Goal: Task Accomplishment & Management: Use online tool/utility

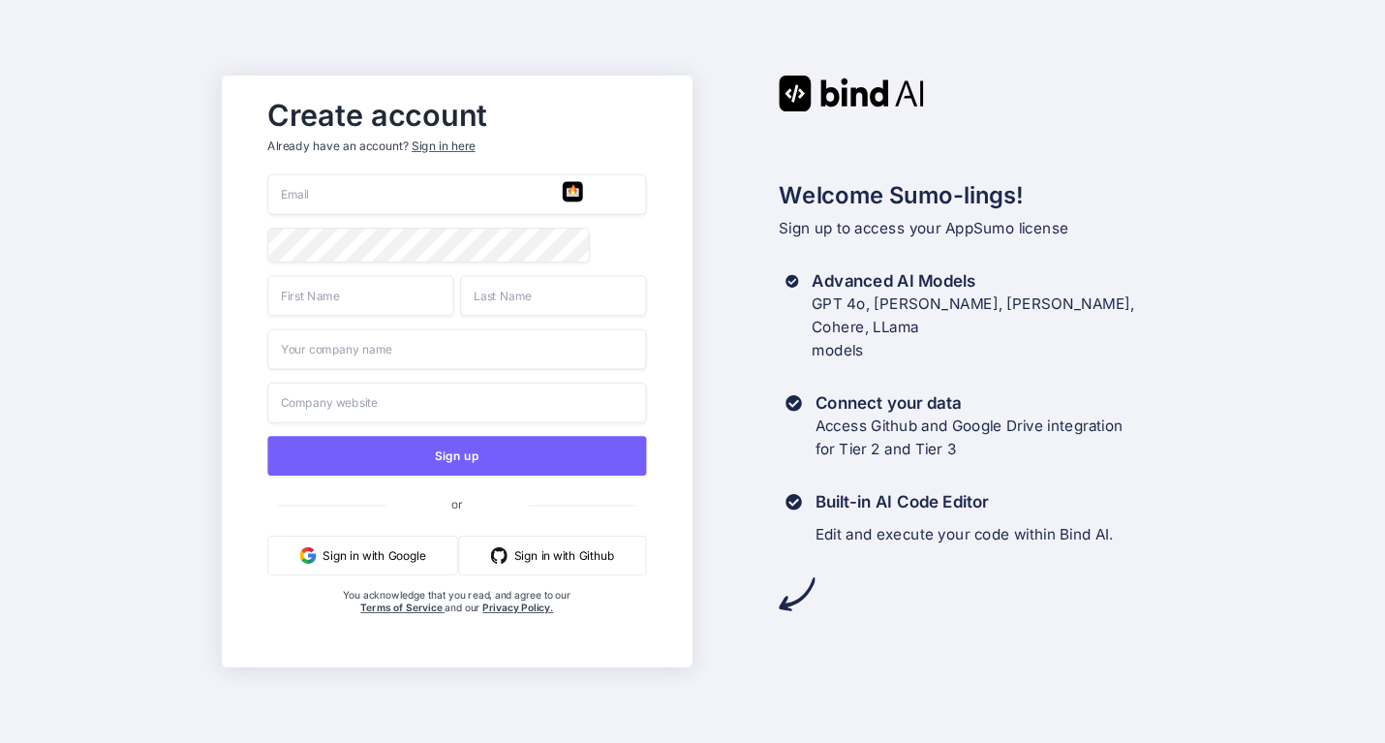
click at [355, 188] on input "email" at bounding box center [456, 194] width 379 height 41
type input "[EMAIL_ADDRESS][DOMAIN_NAME]"
type input "JR"
type input "Poland"
type input "Agency skip"
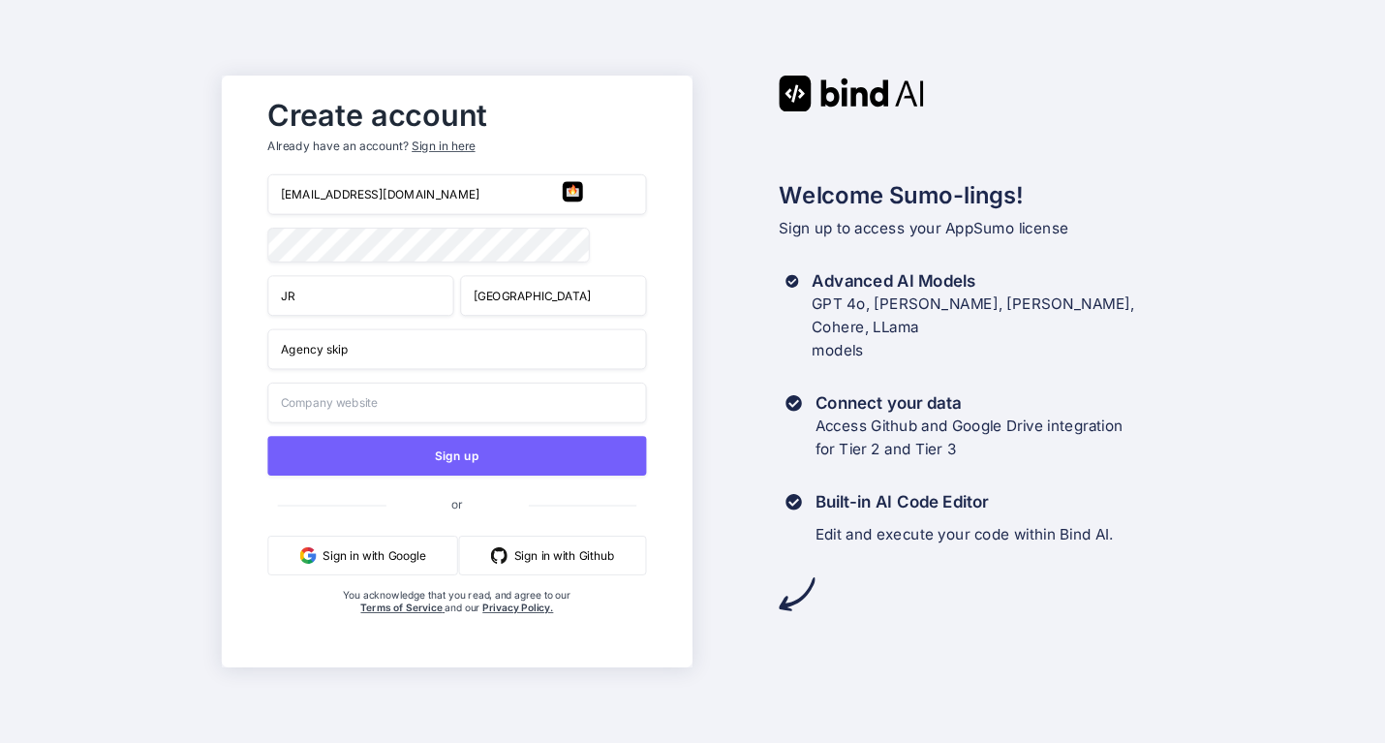
type input "Agency skip"
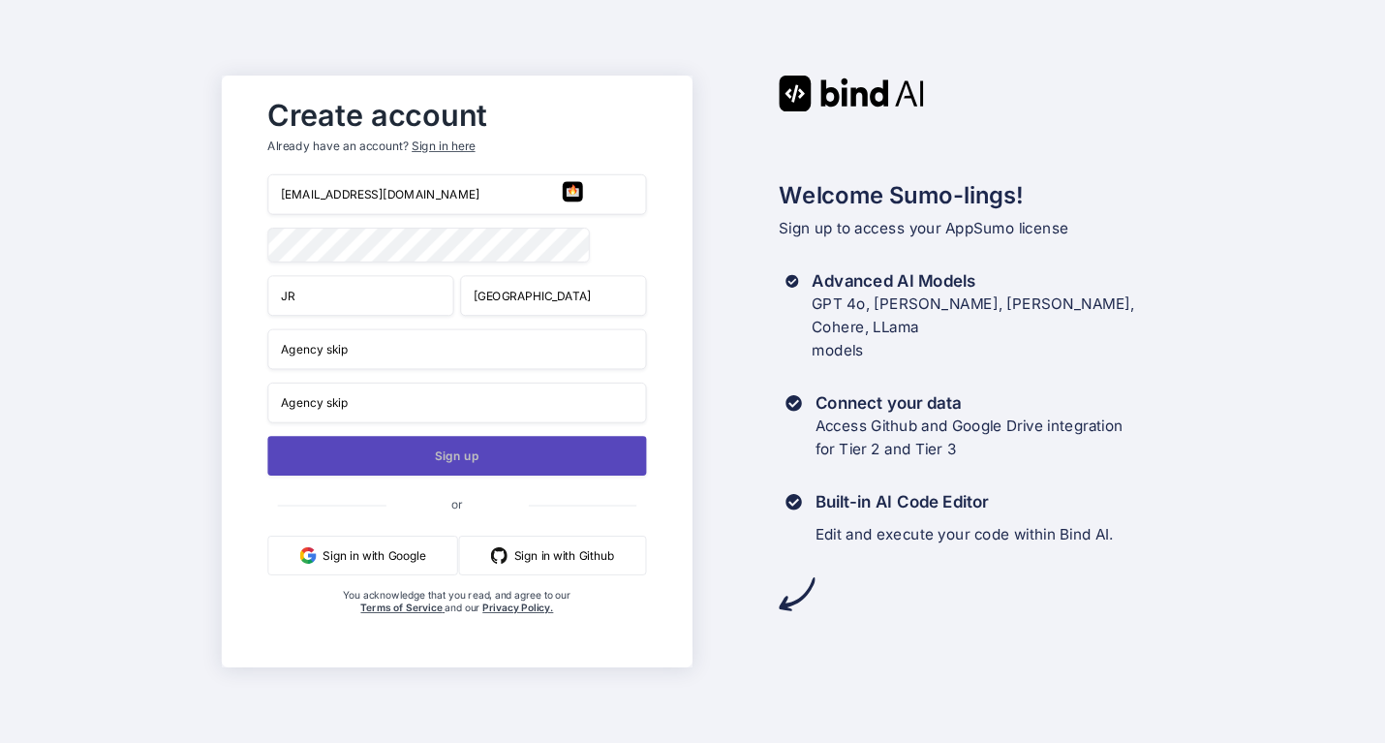
click at [412, 453] on button "Sign up" at bounding box center [456, 456] width 379 height 40
click at [548, 460] on button "Sign up" at bounding box center [456, 456] width 379 height 40
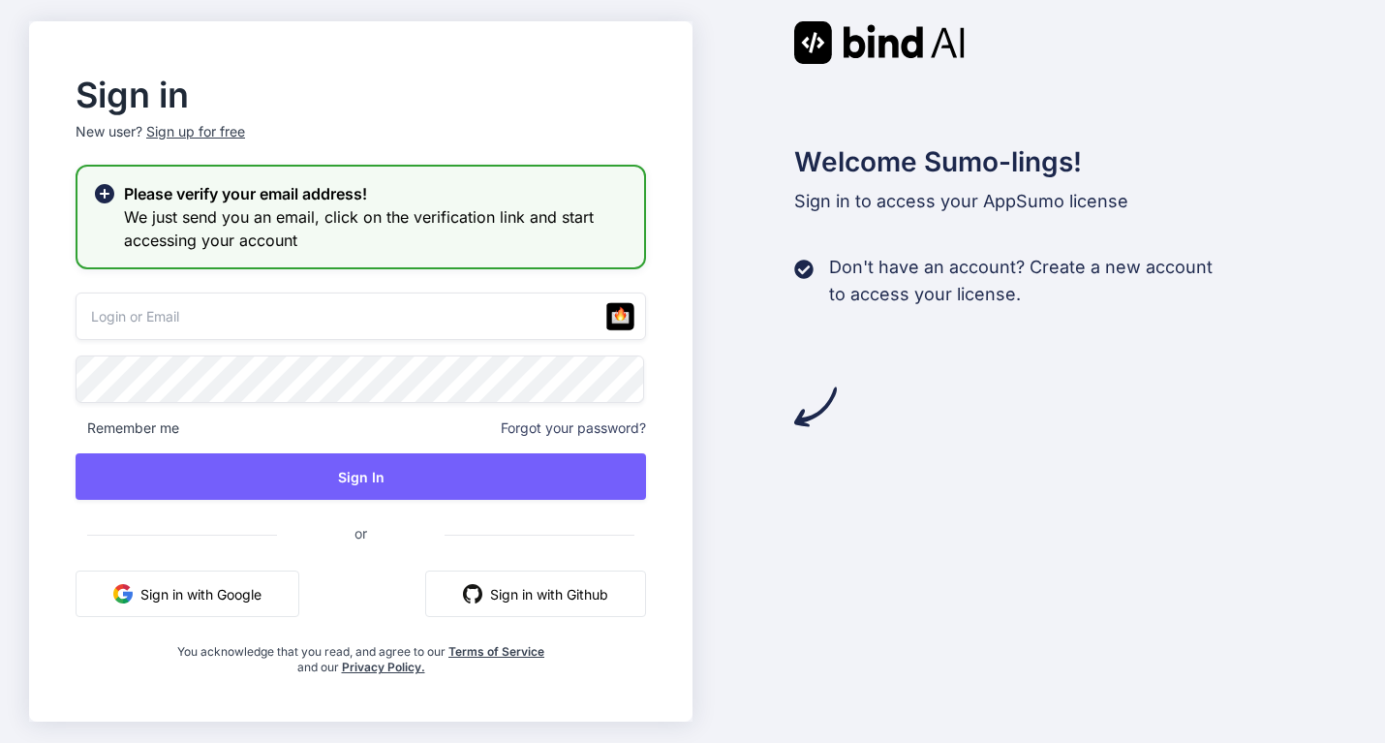
type input "[EMAIL_ADDRESS][DOMAIN_NAME]"
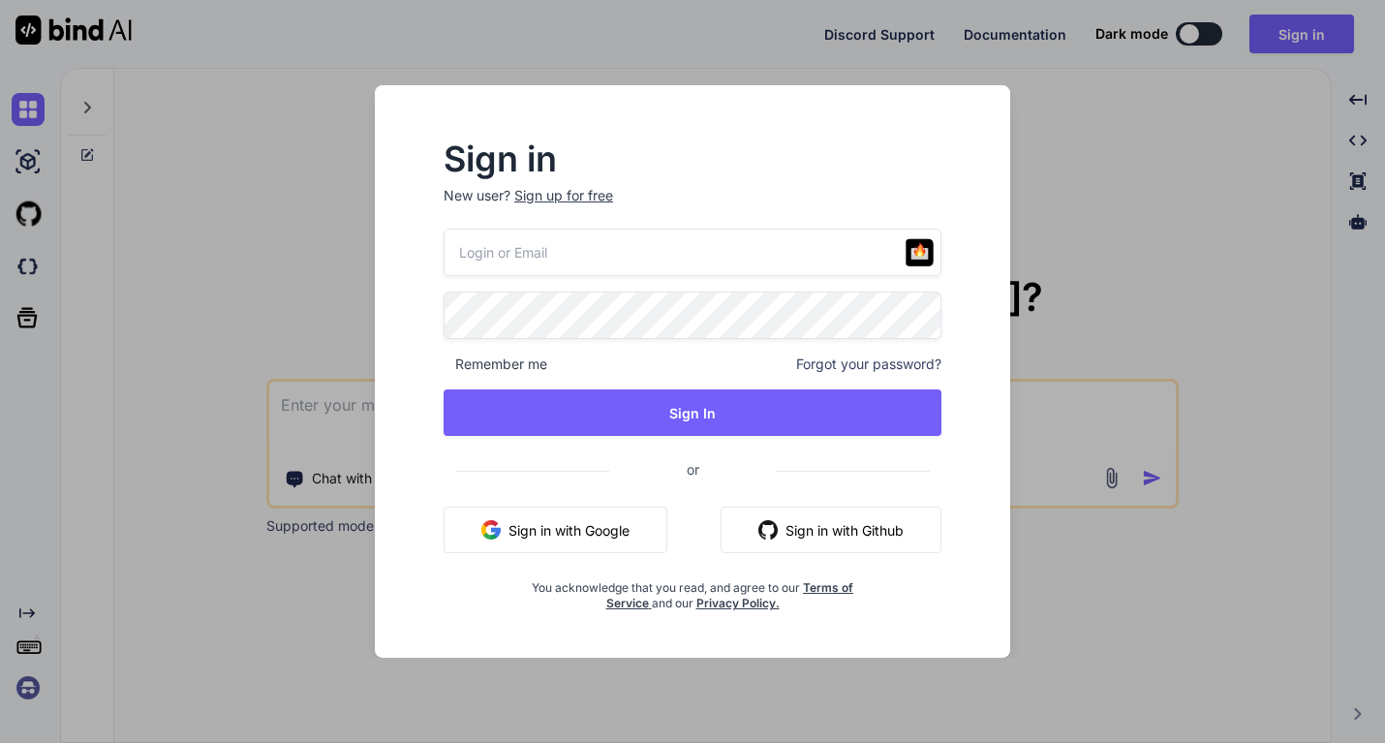
type textarea "x"
click at [569, 243] on input "email" at bounding box center [693, 252] width 500 height 47
type input "[EMAIL_ADDRESS][DOMAIN_NAME]"
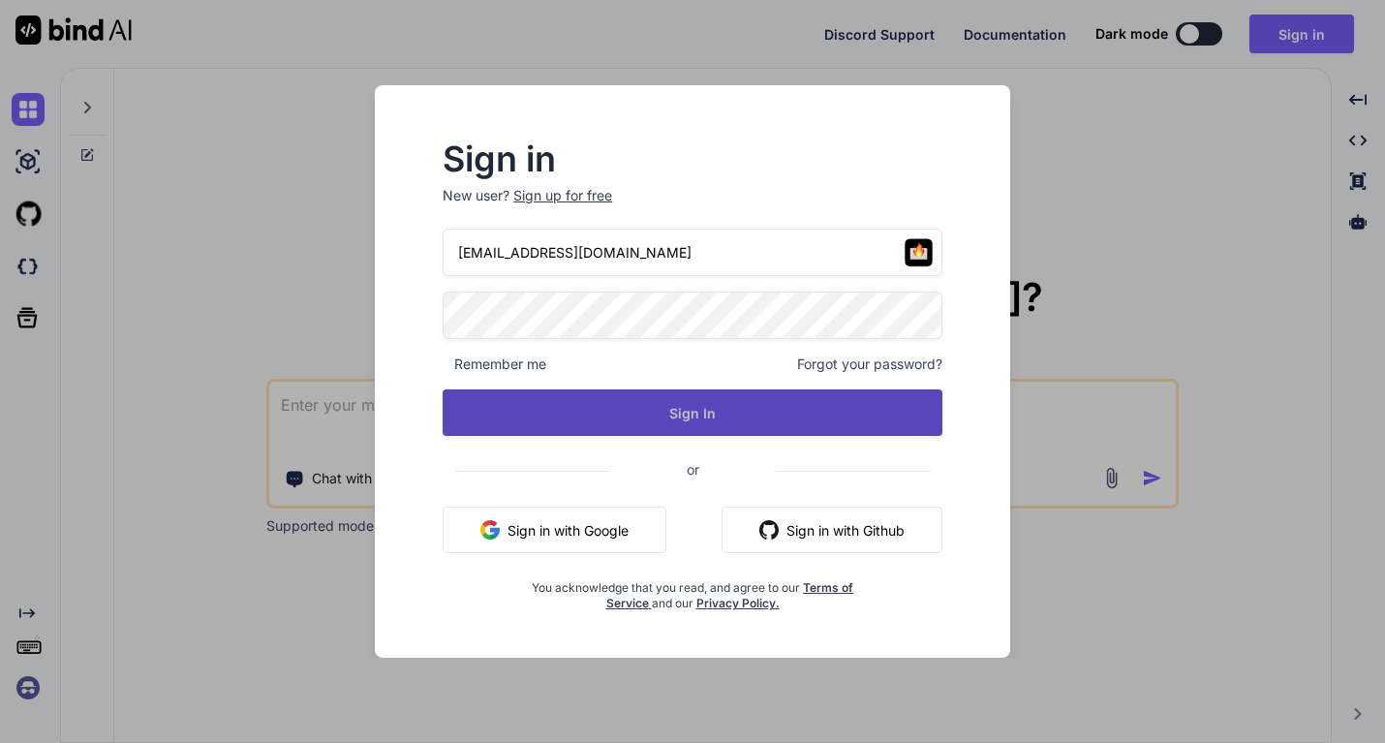
click at [673, 411] on button "Sign In" at bounding box center [693, 412] width 500 height 46
click at [697, 417] on button "Sign In" at bounding box center [693, 412] width 500 height 46
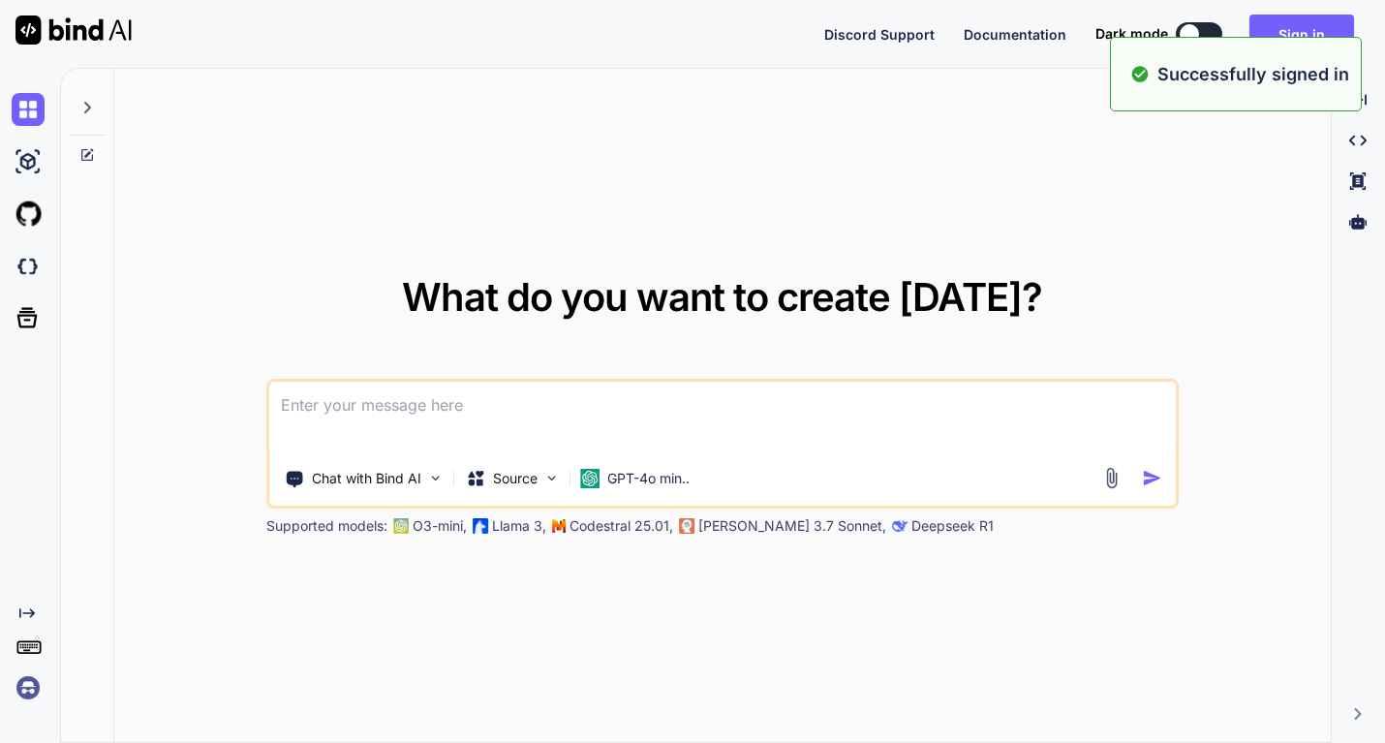
click at [550, 319] on span "What do you want to create [DATE]?" at bounding box center [722, 296] width 640 height 47
click at [807, 236] on div "What do you want to create today? Chat with Bind AI Source GPT-4o min.. Support…" at bounding box center [722, 406] width 1217 height 675
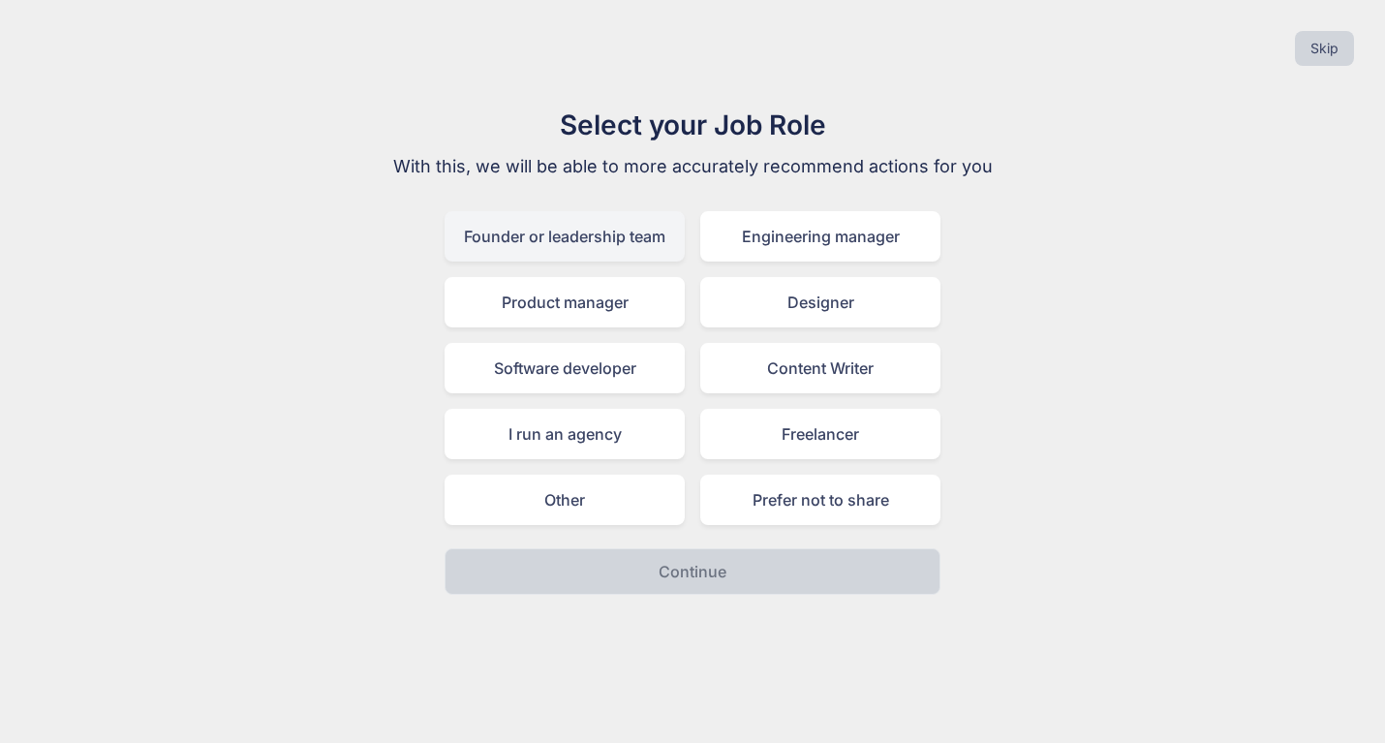
click at [621, 238] on div "Founder or leadership team" at bounding box center [565, 236] width 240 height 50
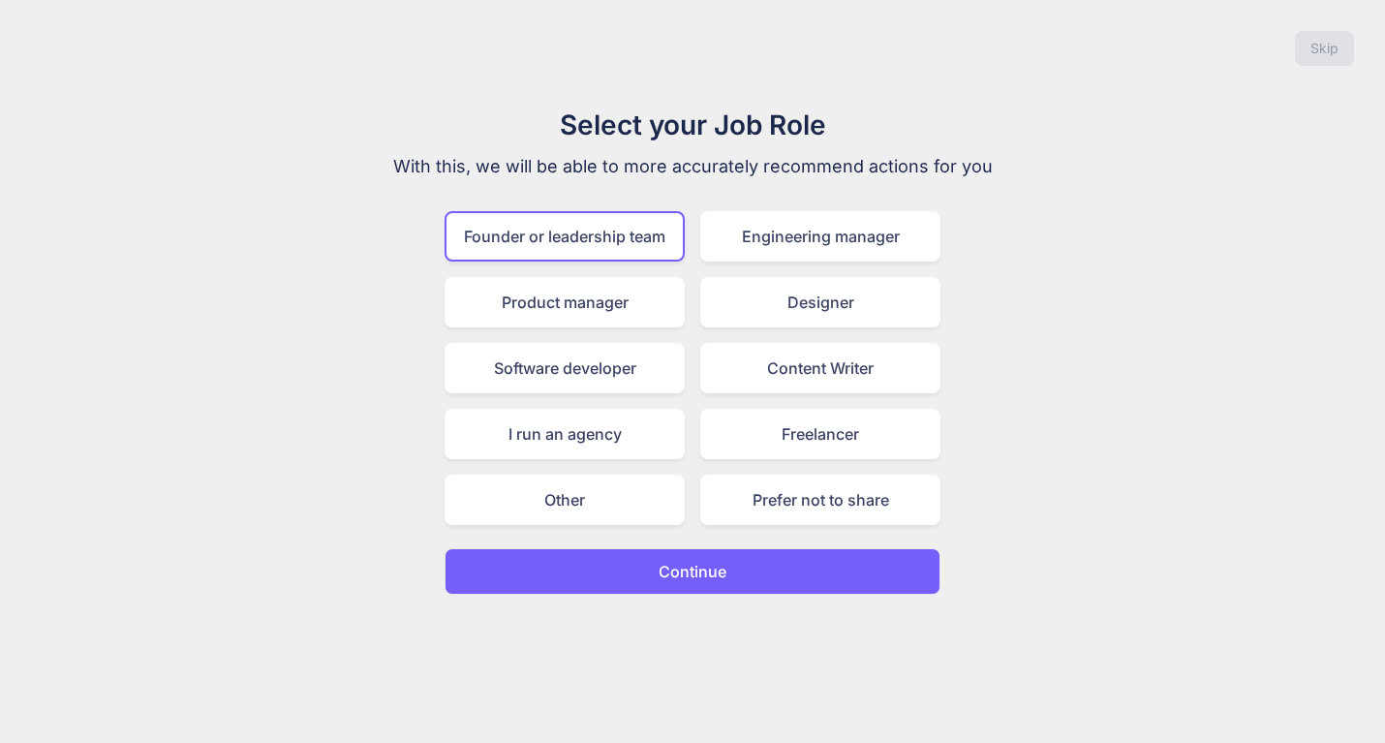
click at [713, 569] on p "Continue" at bounding box center [693, 571] width 68 height 23
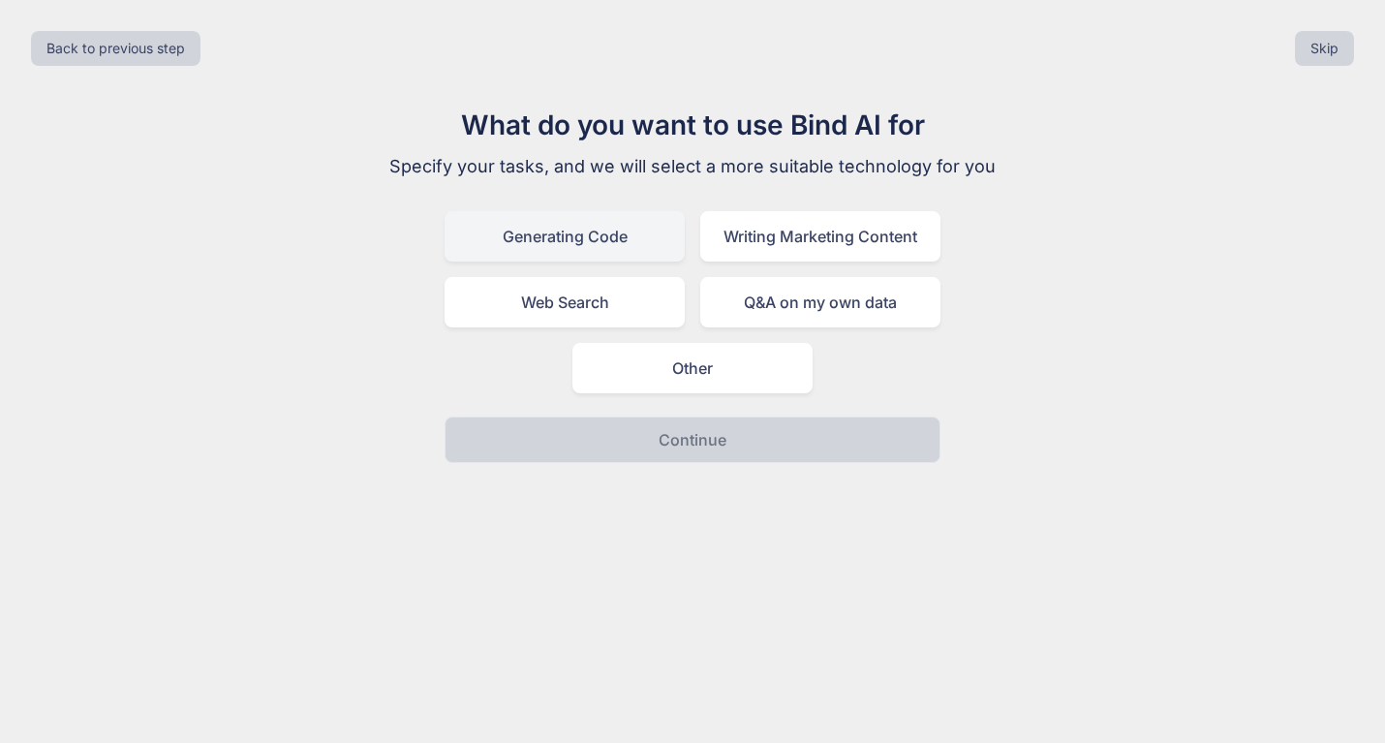
click at [629, 238] on div "Generating Code" at bounding box center [565, 236] width 240 height 50
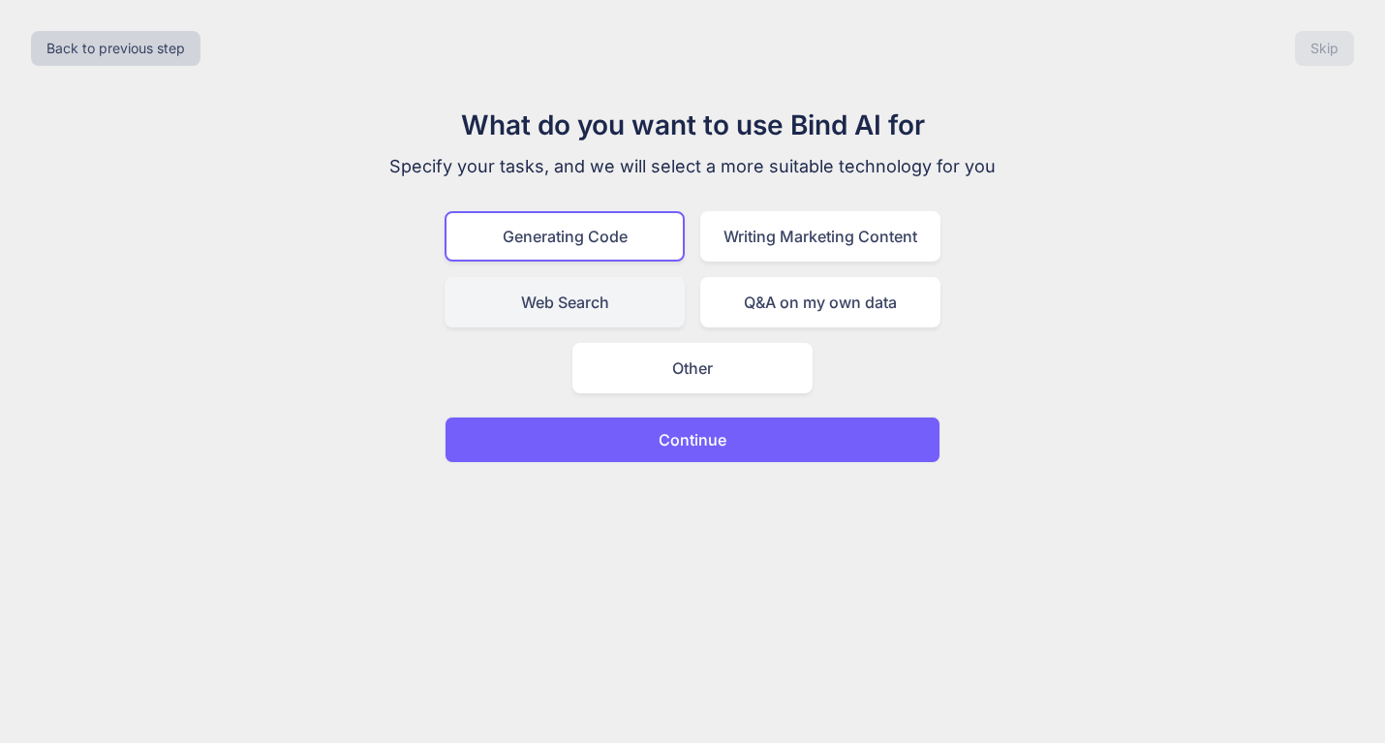
click at [628, 302] on div "Web Search" at bounding box center [565, 302] width 240 height 50
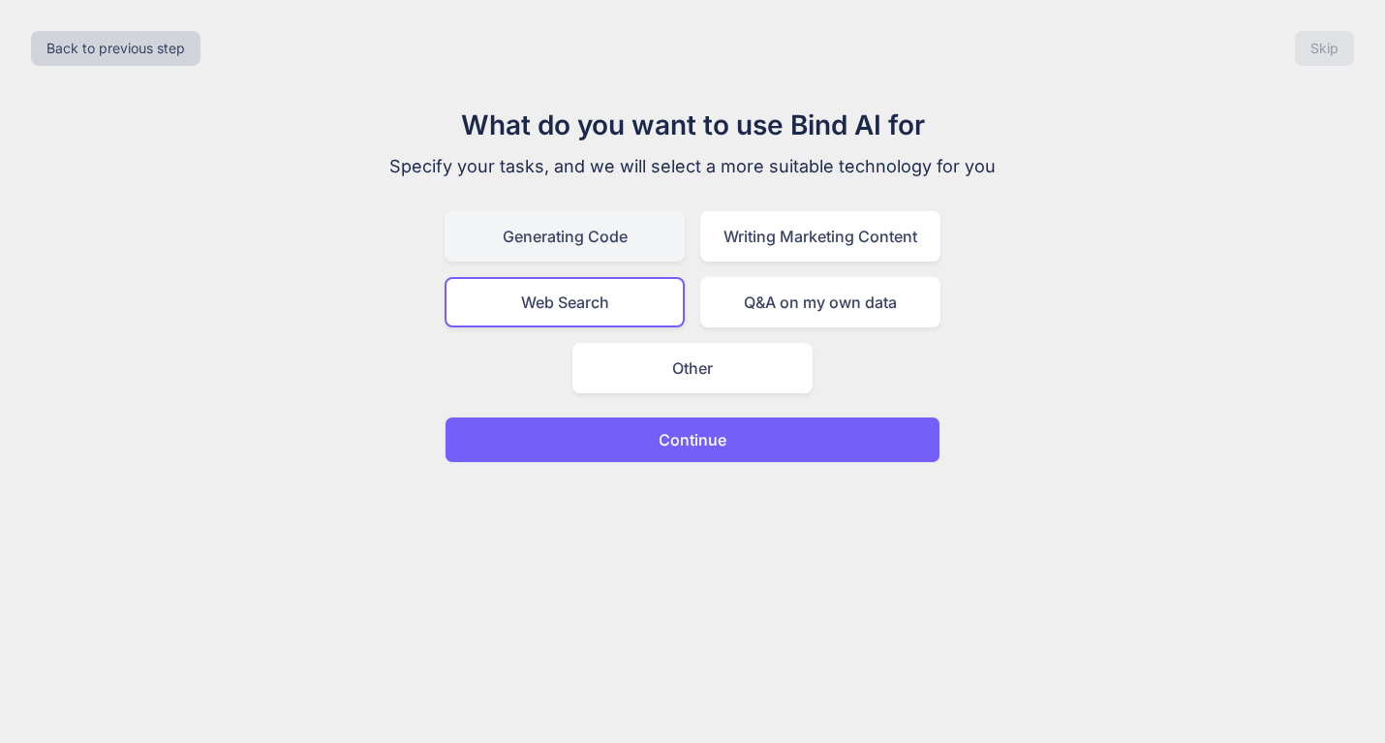
click at [618, 256] on div "Generating Code" at bounding box center [565, 236] width 240 height 50
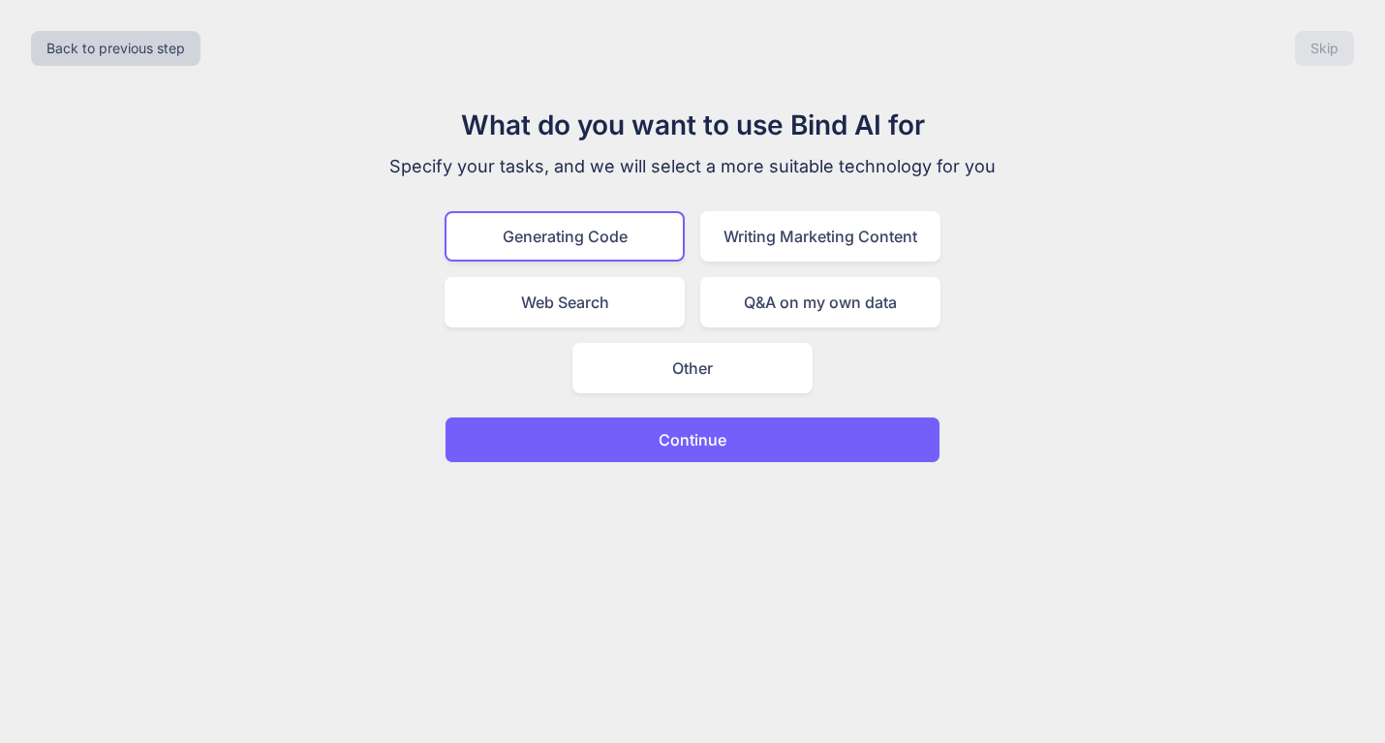
click at [715, 448] on p "Continue" at bounding box center [693, 439] width 68 height 23
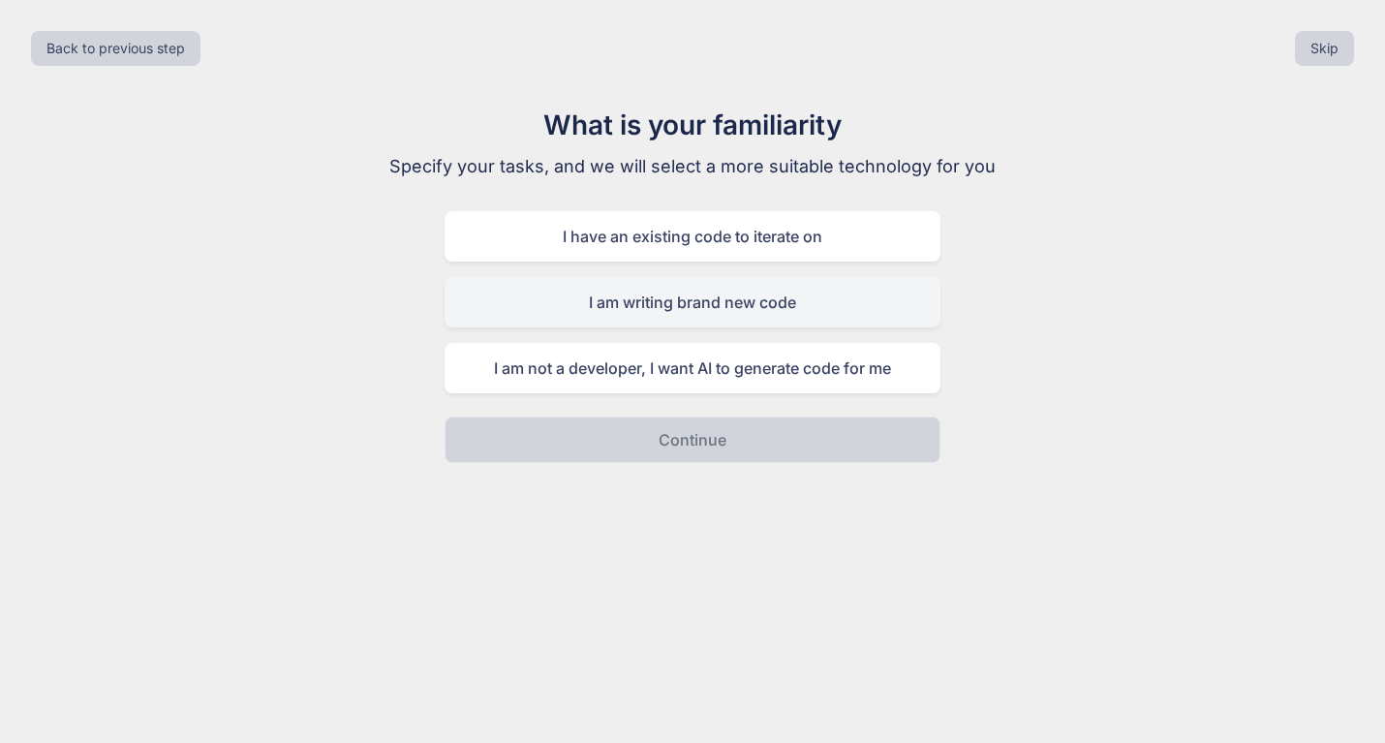
click at [779, 303] on div "I am writing brand new code" at bounding box center [693, 302] width 496 height 50
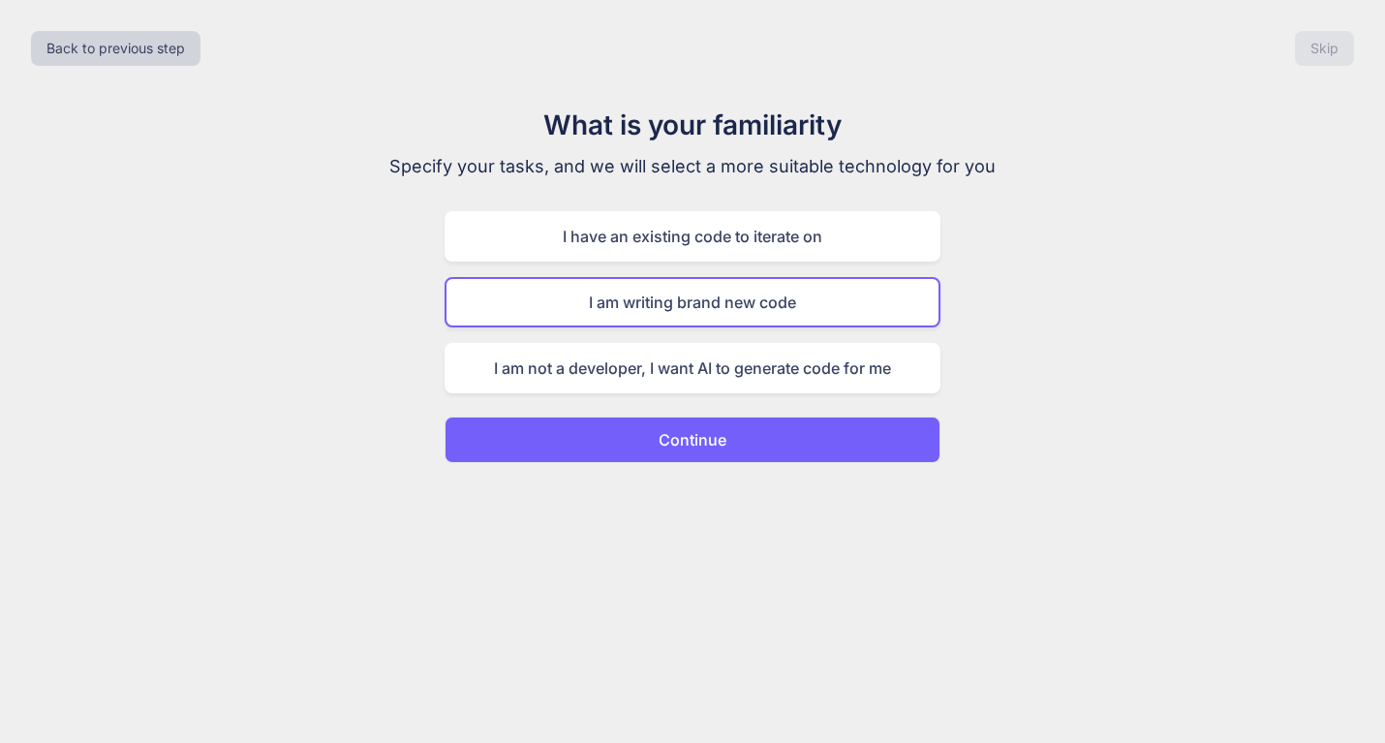
click at [787, 445] on button "Continue" at bounding box center [693, 440] width 496 height 46
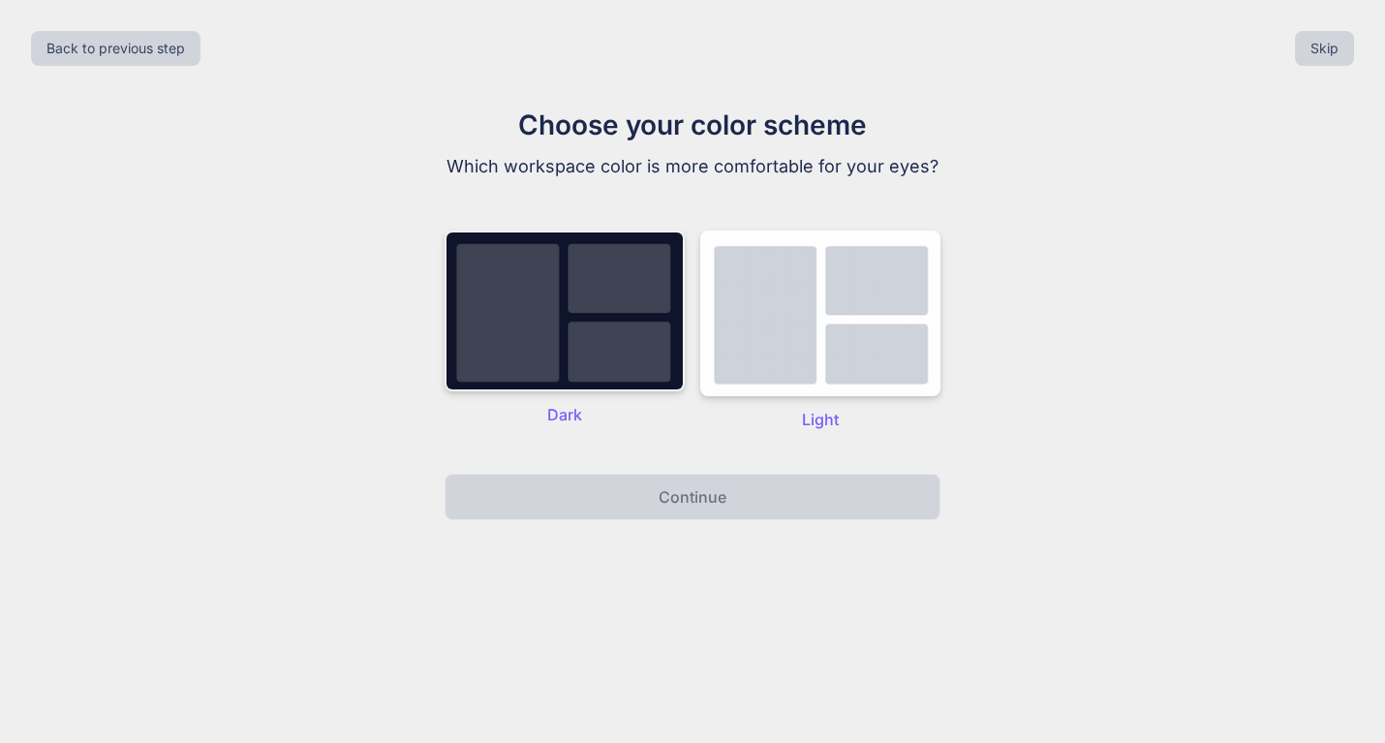
click at [622, 336] on img at bounding box center [565, 311] width 240 height 161
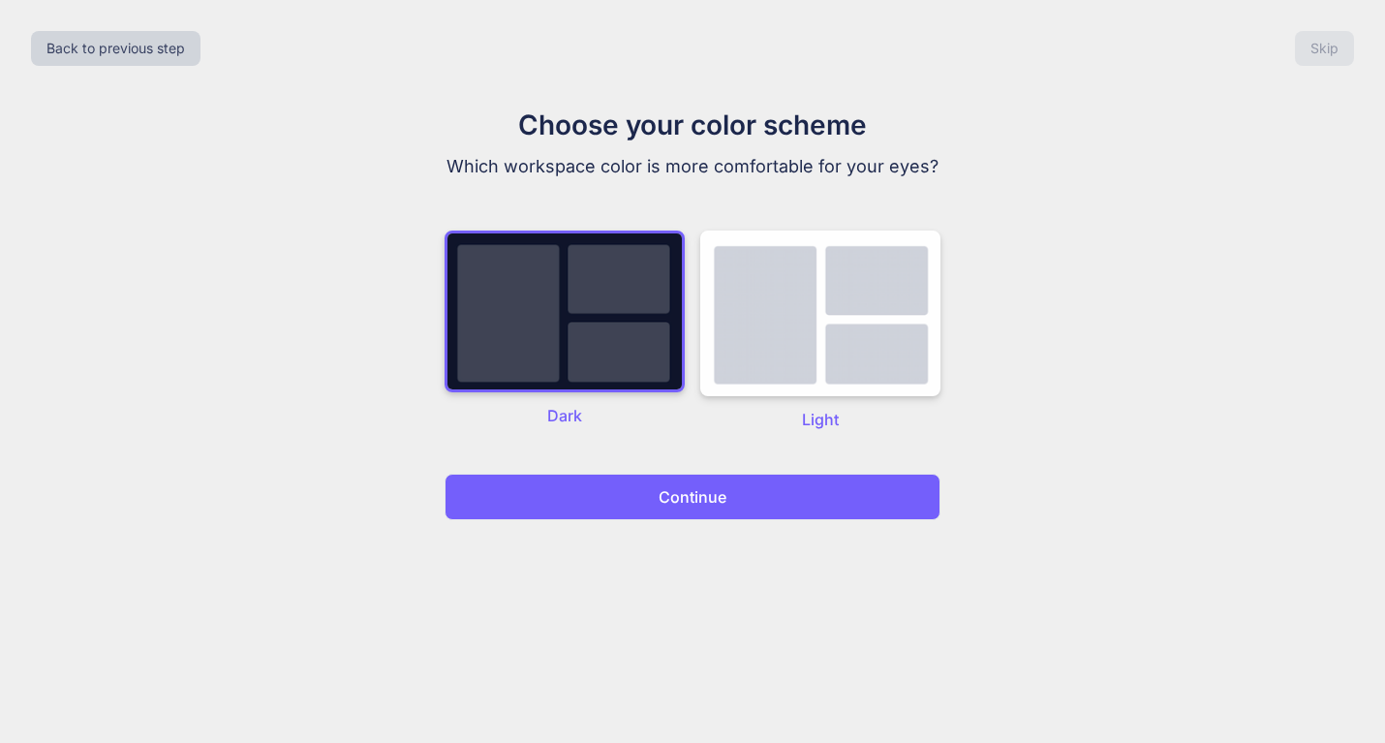
click at [722, 498] on p "Continue" at bounding box center [693, 496] width 68 height 23
click at [706, 502] on p "Continue" at bounding box center [693, 496] width 68 height 23
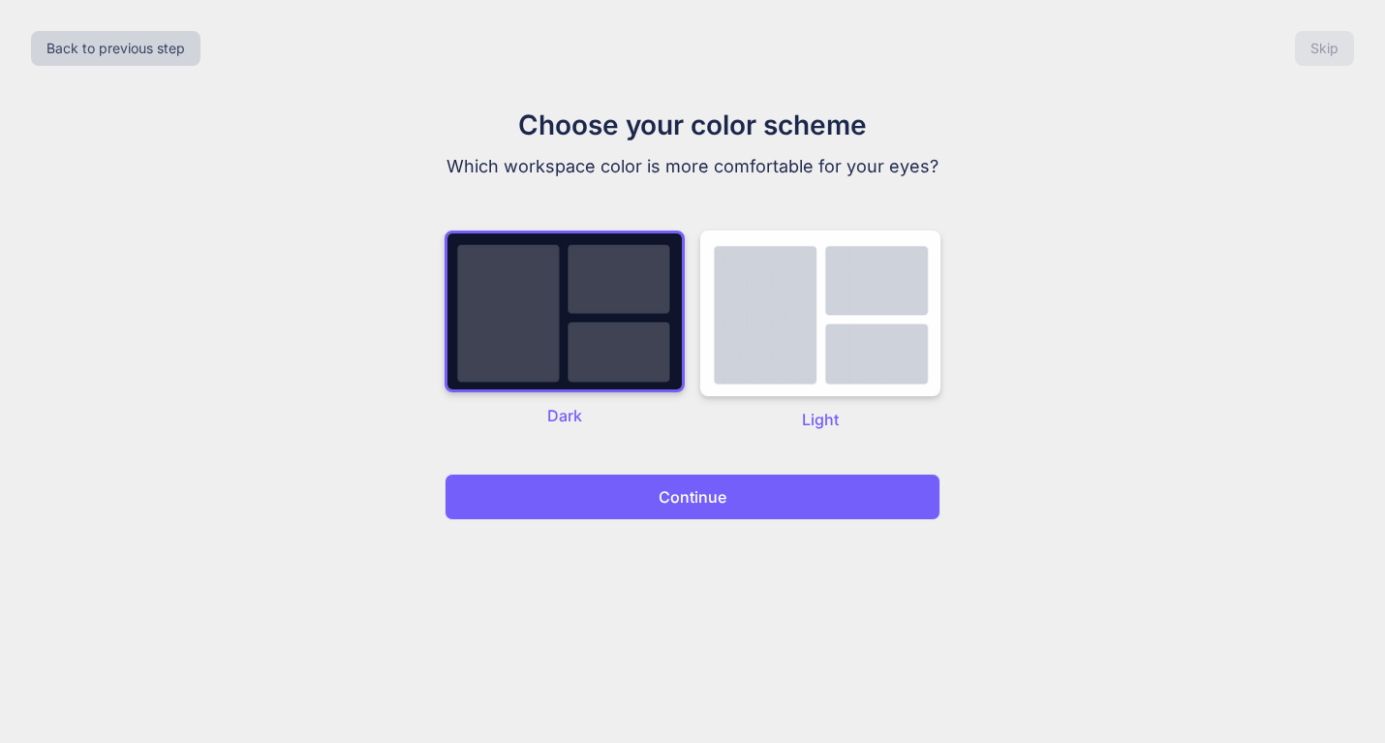
click at [706, 502] on p "Continue" at bounding box center [693, 496] width 68 height 23
click at [799, 352] on img at bounding box center [820, 314] width 240 height 166
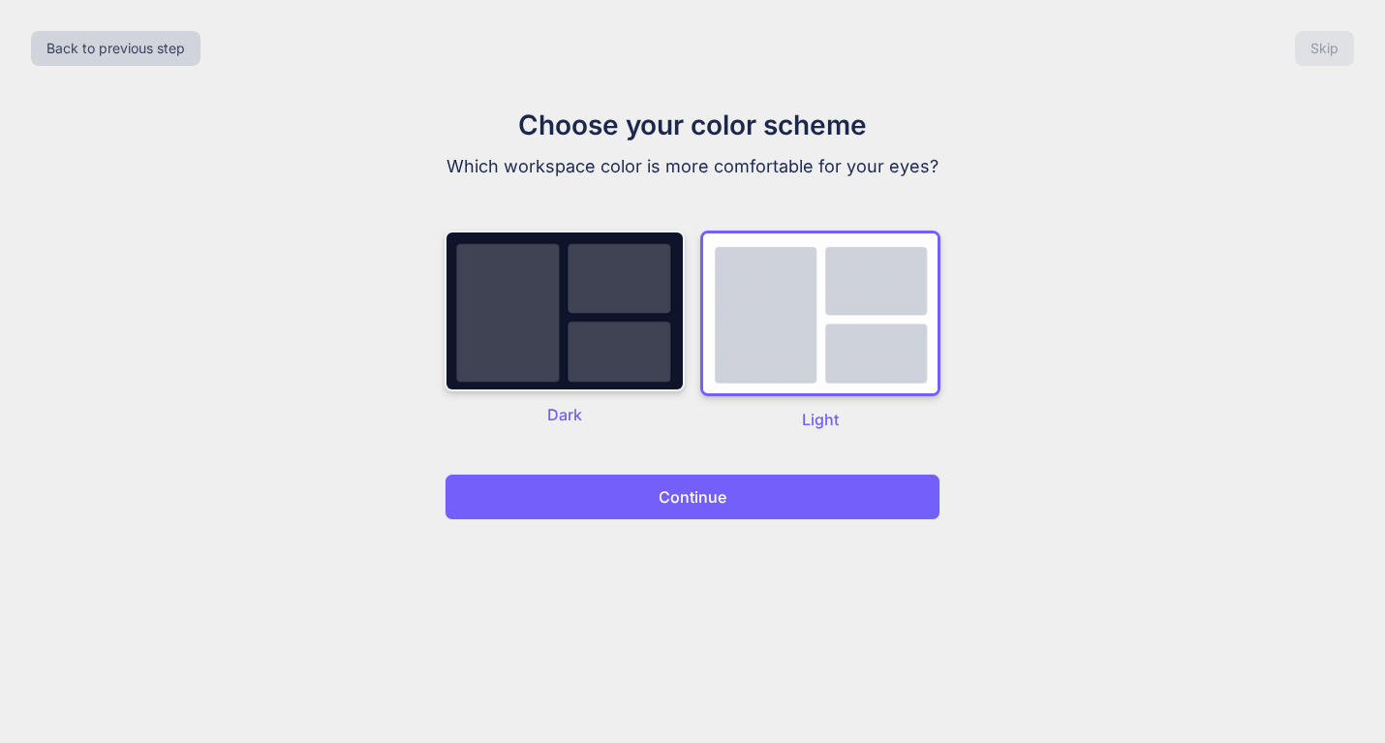
click at [618, 335] on img at bounding box center [565, 311] width 240 height 161
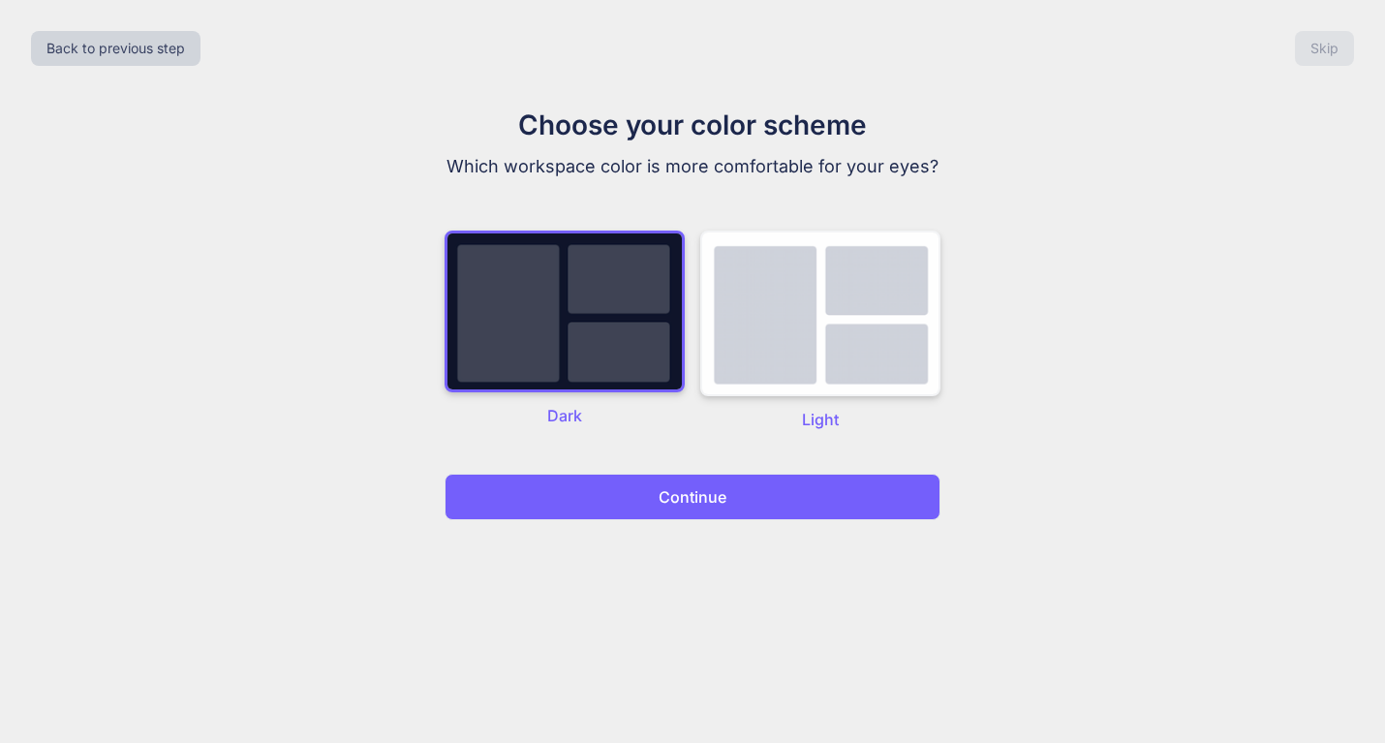
click at [747, 334] on img at bounding box center [820, 314] width 240 height 166
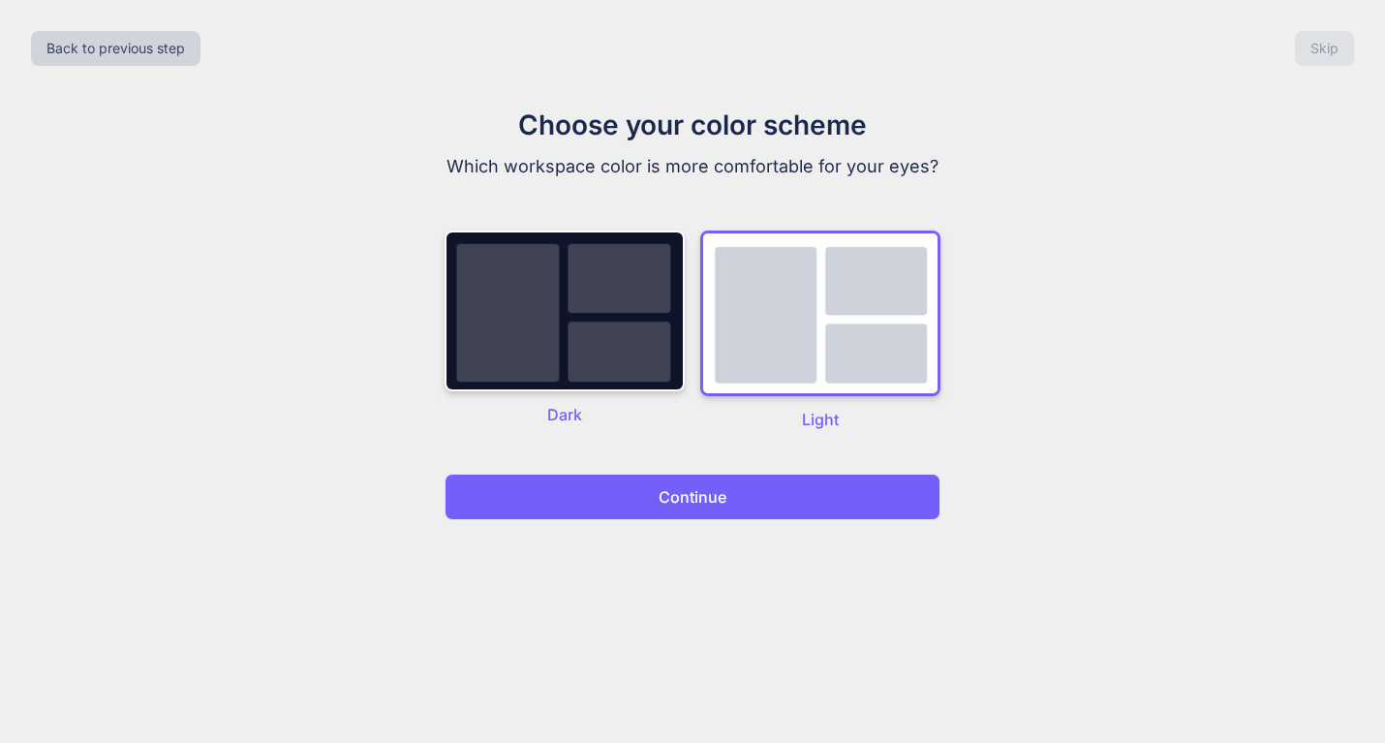
click at [710, 505] on p "Continue" at bounding box center [693, 496] width 68 height 23
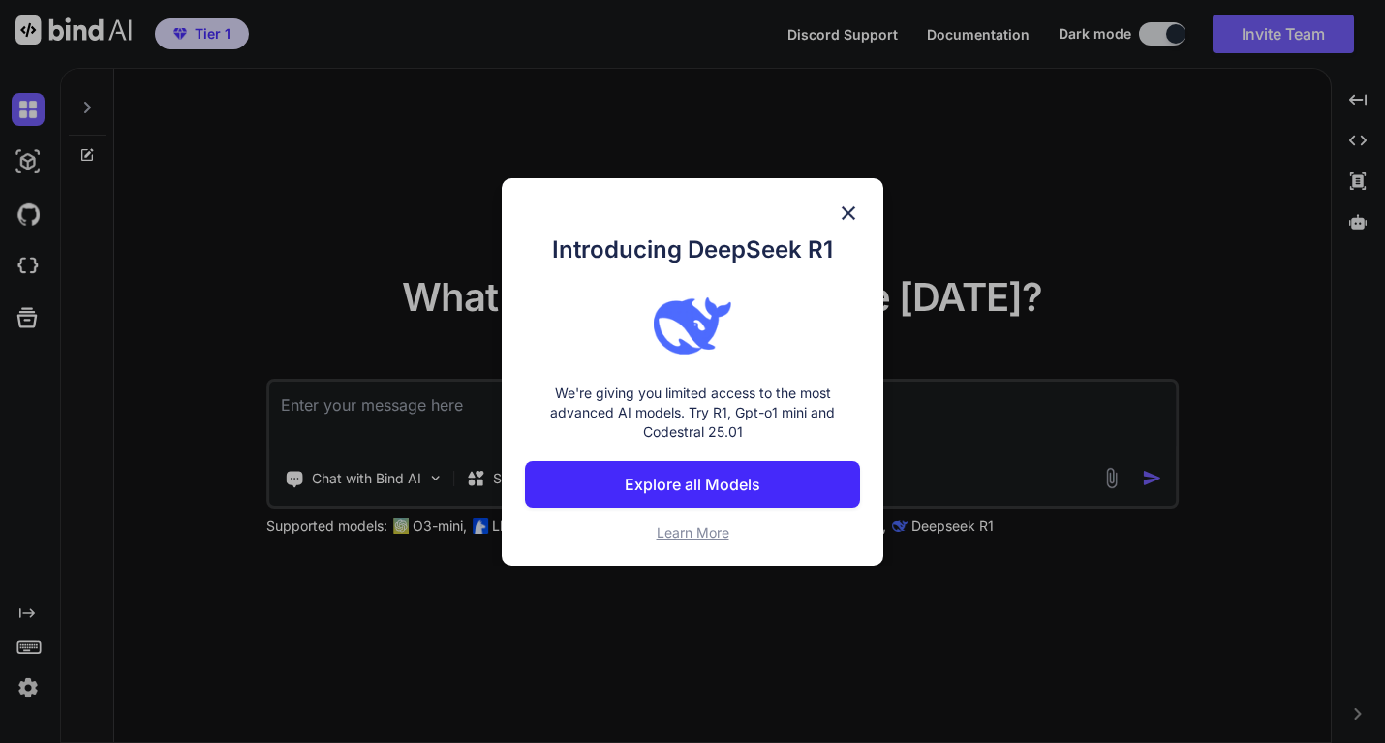
click at [710, 505] on button "Explore all Models" at bounding box center [692, 484] width 334 height 46
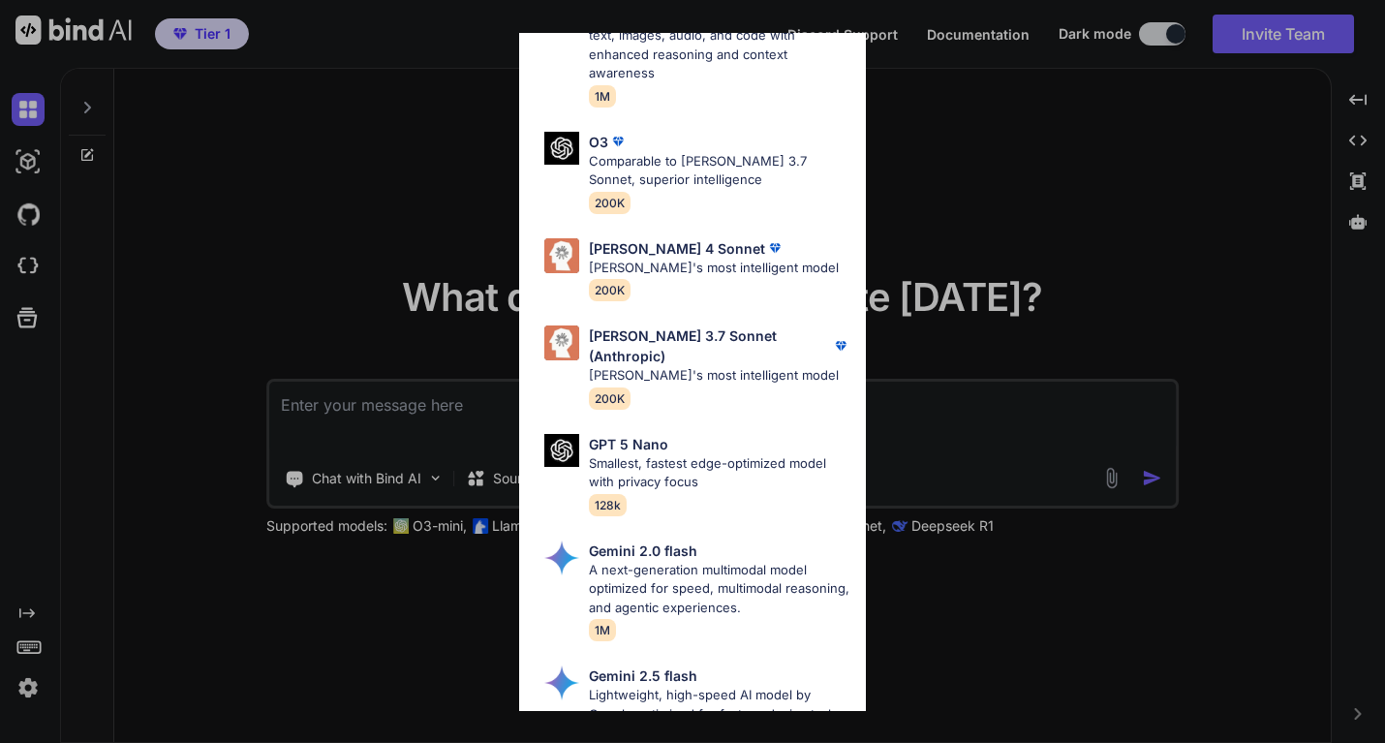
scroll to position [1127, 0]
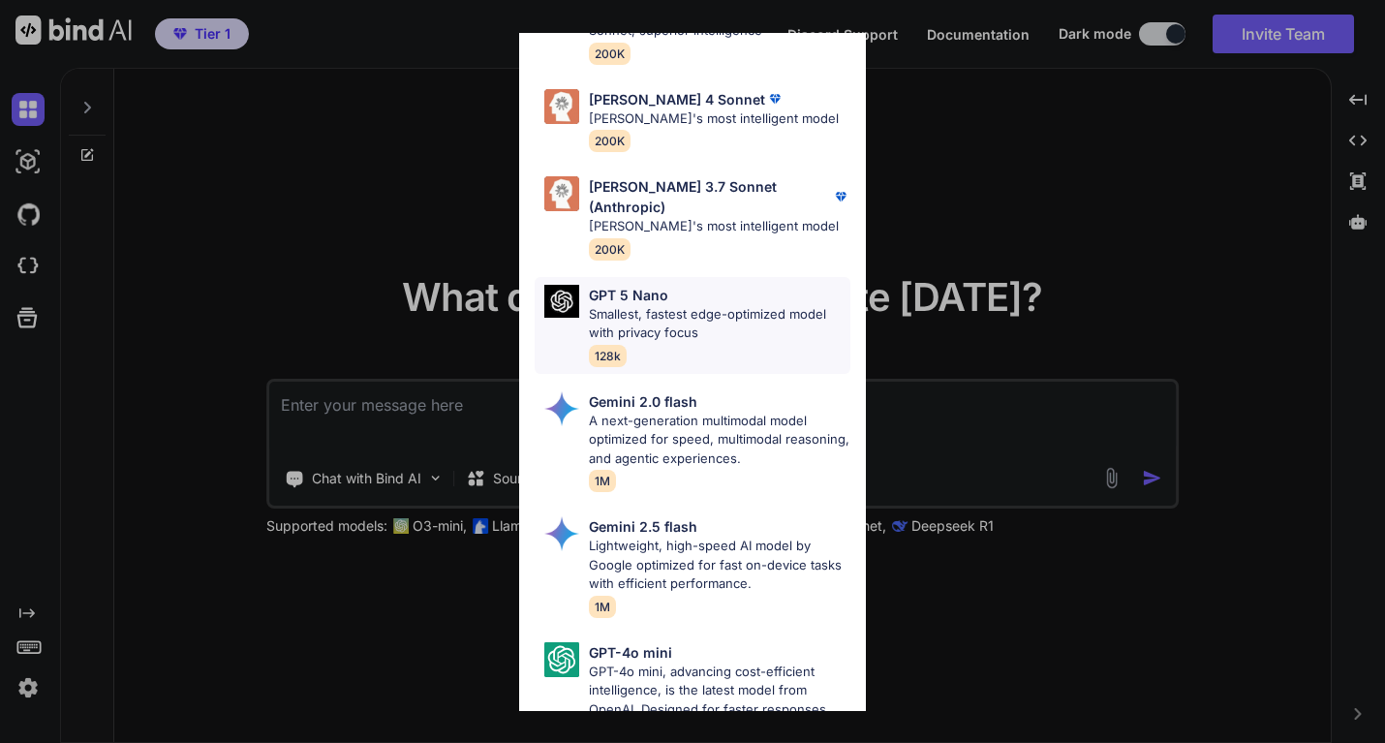
click at [689, 305] on p "Smallest, fastest edge-optimized model with privacy focus" at bounding box center [720, 324] width 262 height 38
type textarea "x"
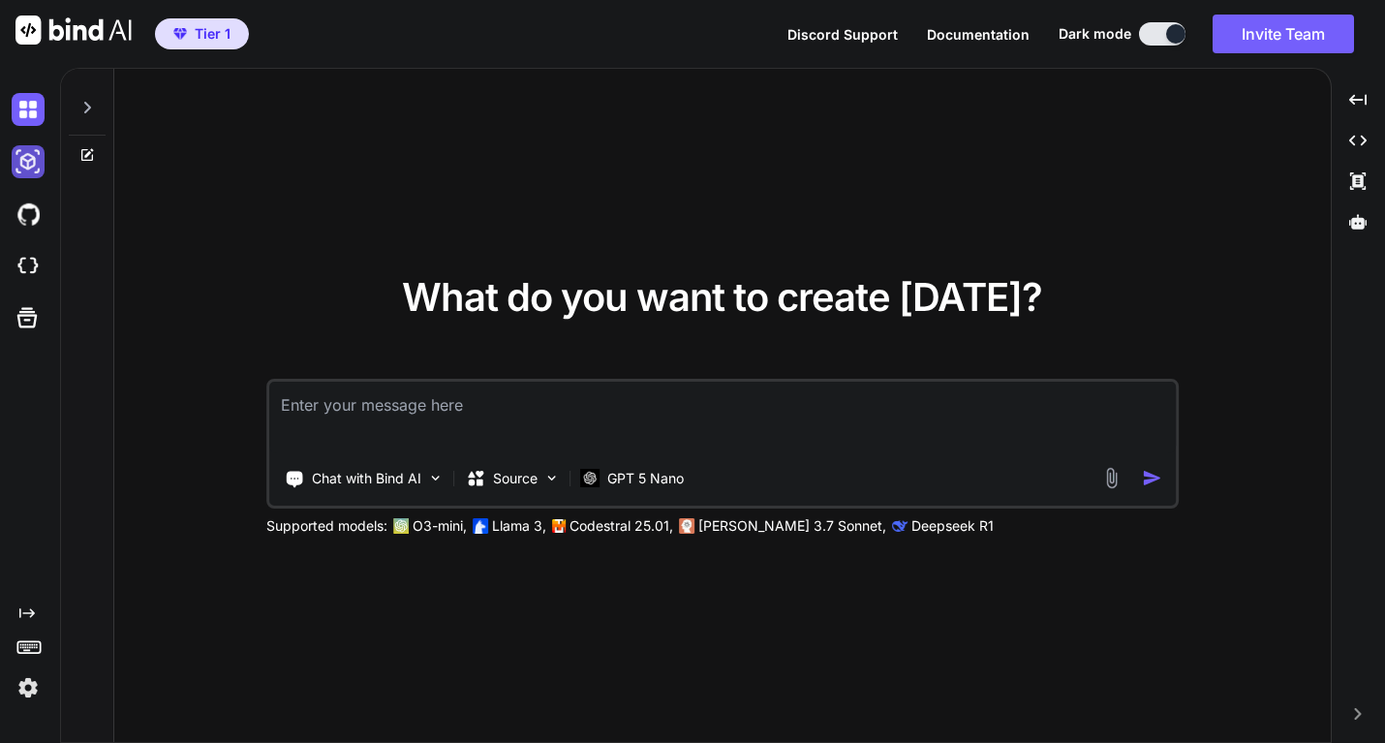
click at [26, 164] on img at bounding box center [28, 161] width 33 height 33
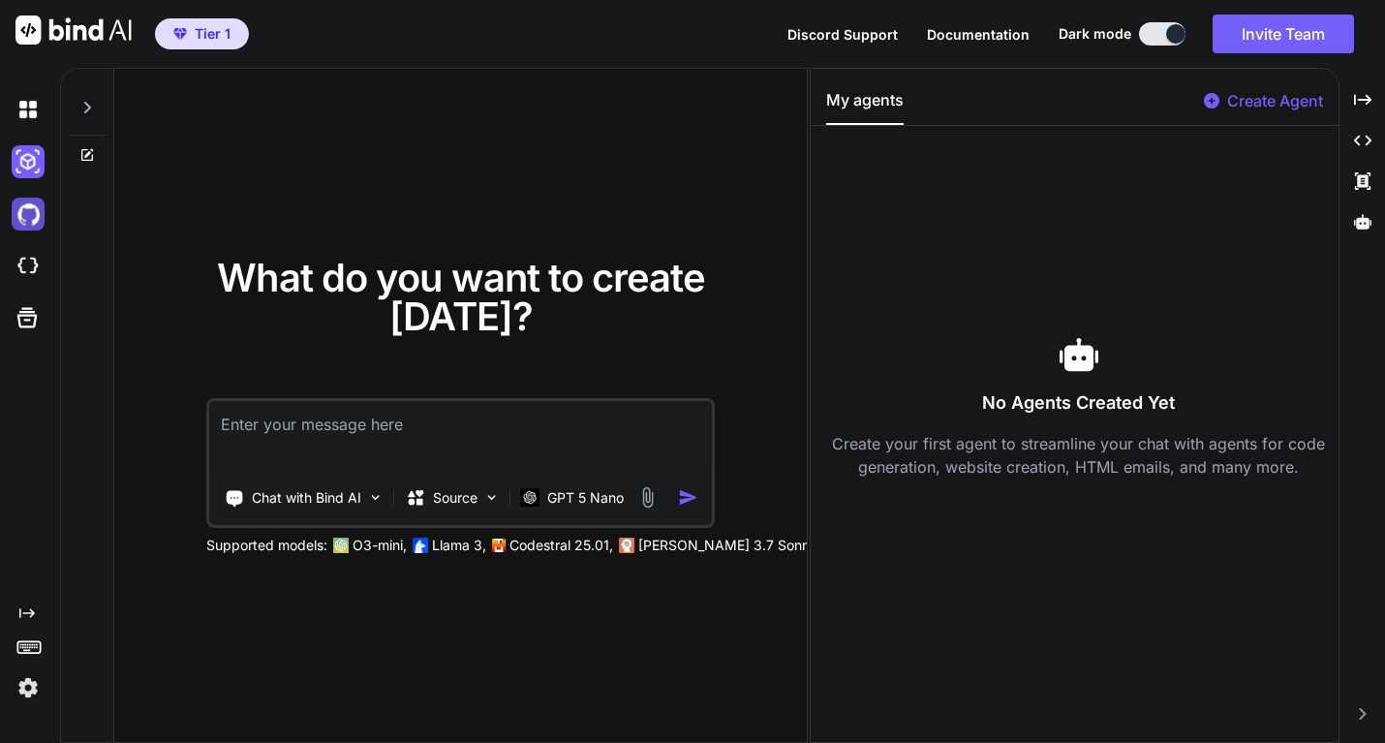
click at [21, 208] on img at bounding box center [28, 214] width 33 height 33
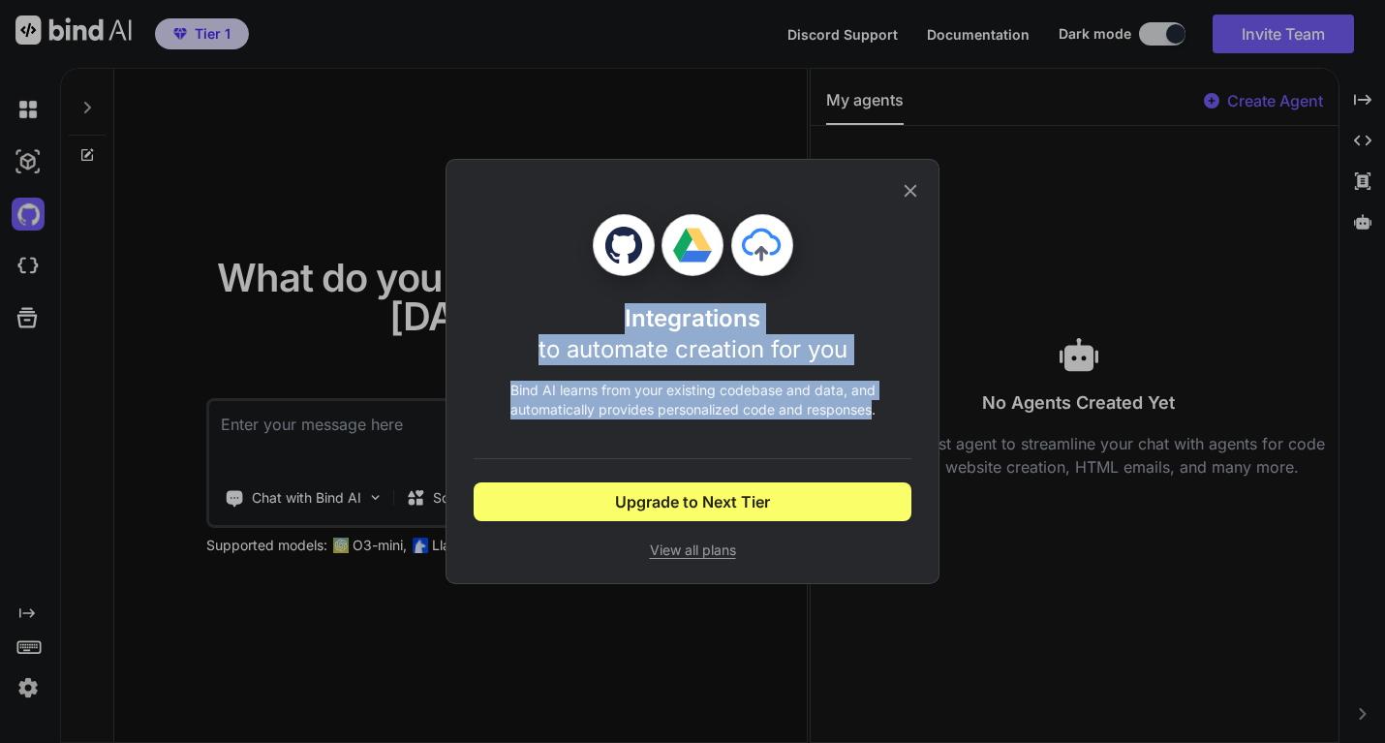
drag, startPoint x: 875, startPoint y: 416, endPoint x: 546, endPoint y: 200, distance: 393.0
click at [546, 200] on div "Integrations to automate creation for you Bind AI learns from your existing cod…" at bounding box center [693, 371] width 438 height 423
copy div "Integrations to automate creation for you Bind AI learns from your existing cod…"
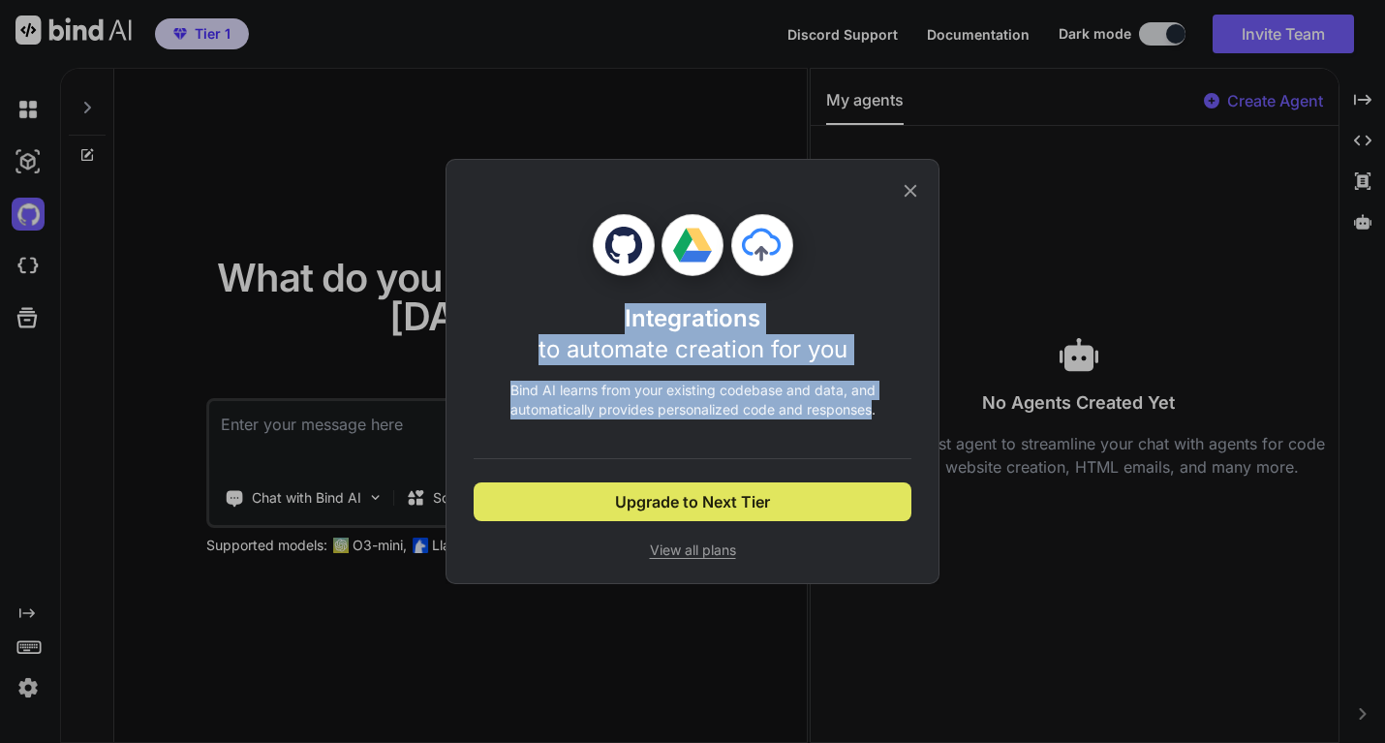
click at [794, 498] on button "Upgrade to Next Tier" at bounding box center [693, 501] width 438 height 39
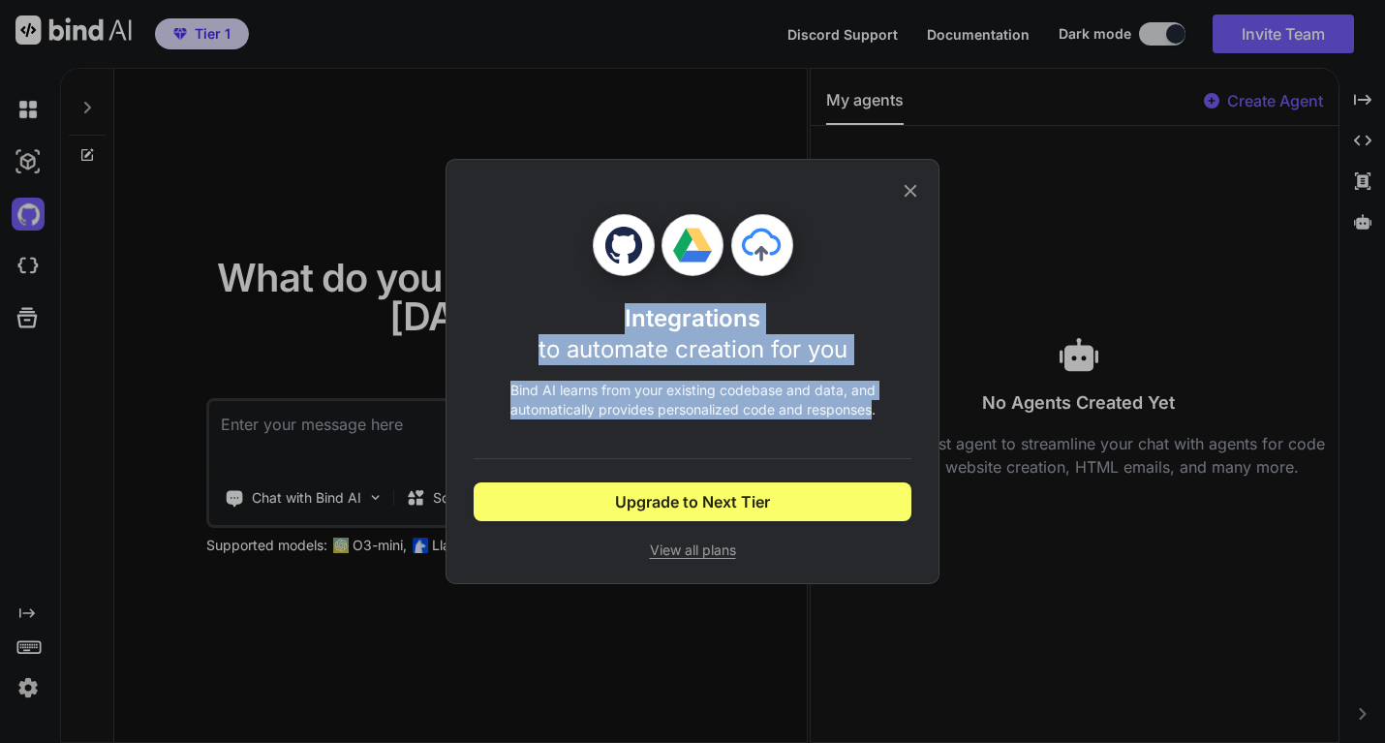
click at [916, 180] on icon at bounding box center [910, 190] width 21 height 21
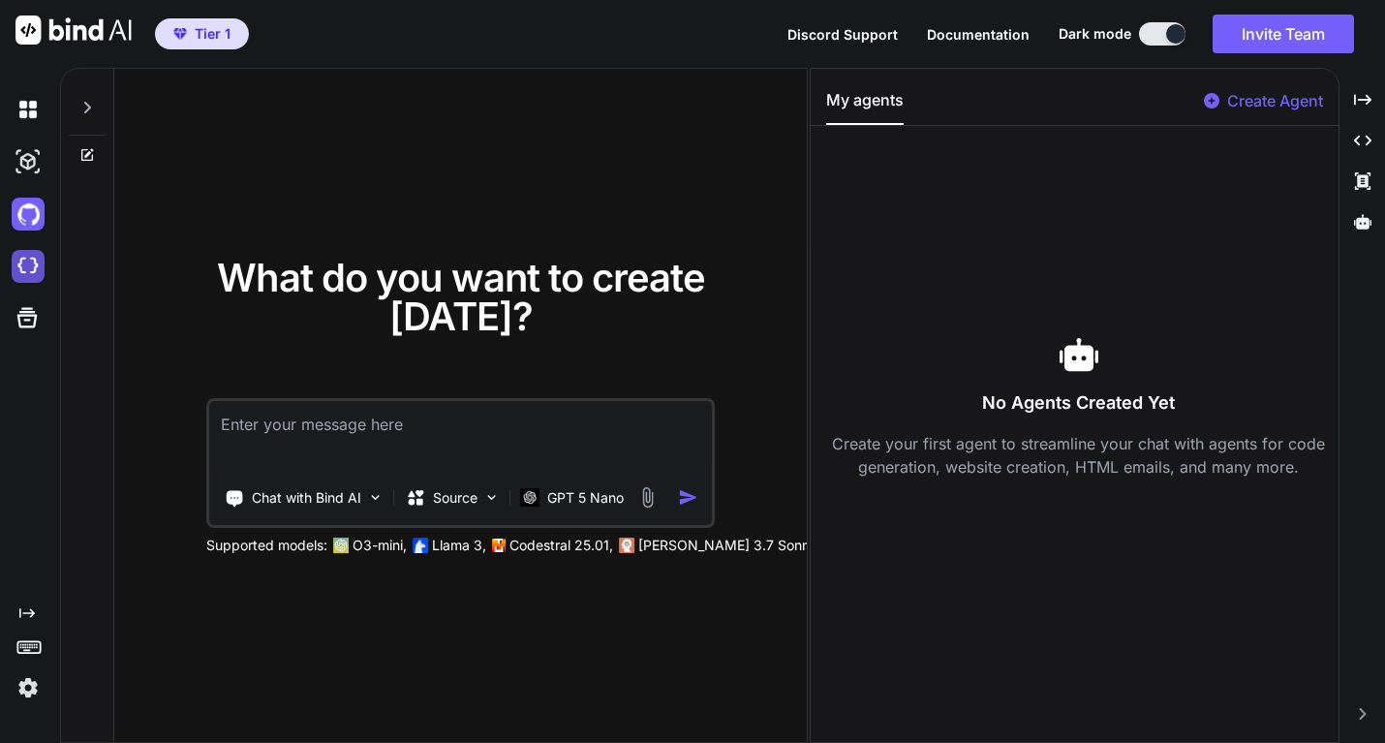
click at [27, 272] on img at bounding box center [28, 266] width 33 height 33
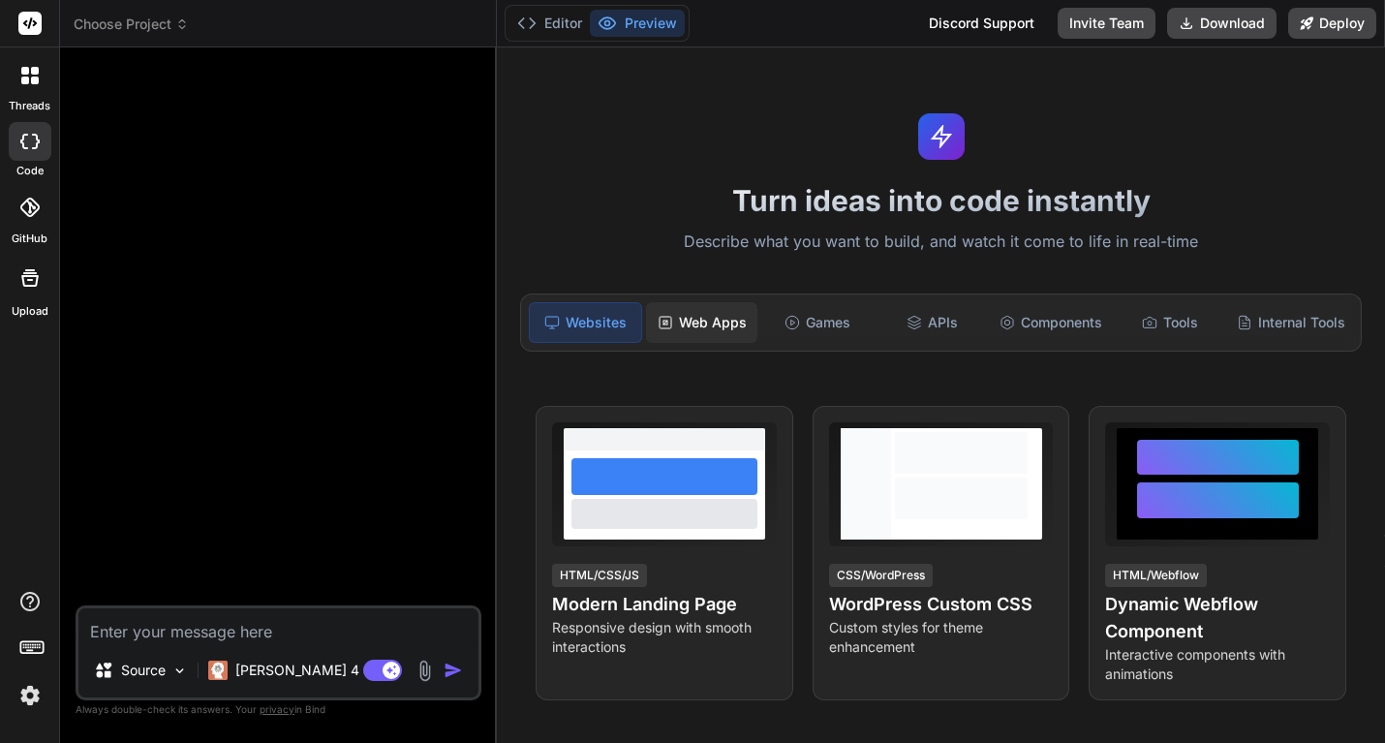
click at [710, 321] on div "Web Apps" at bounding box center [701, 322] width 111 height 41
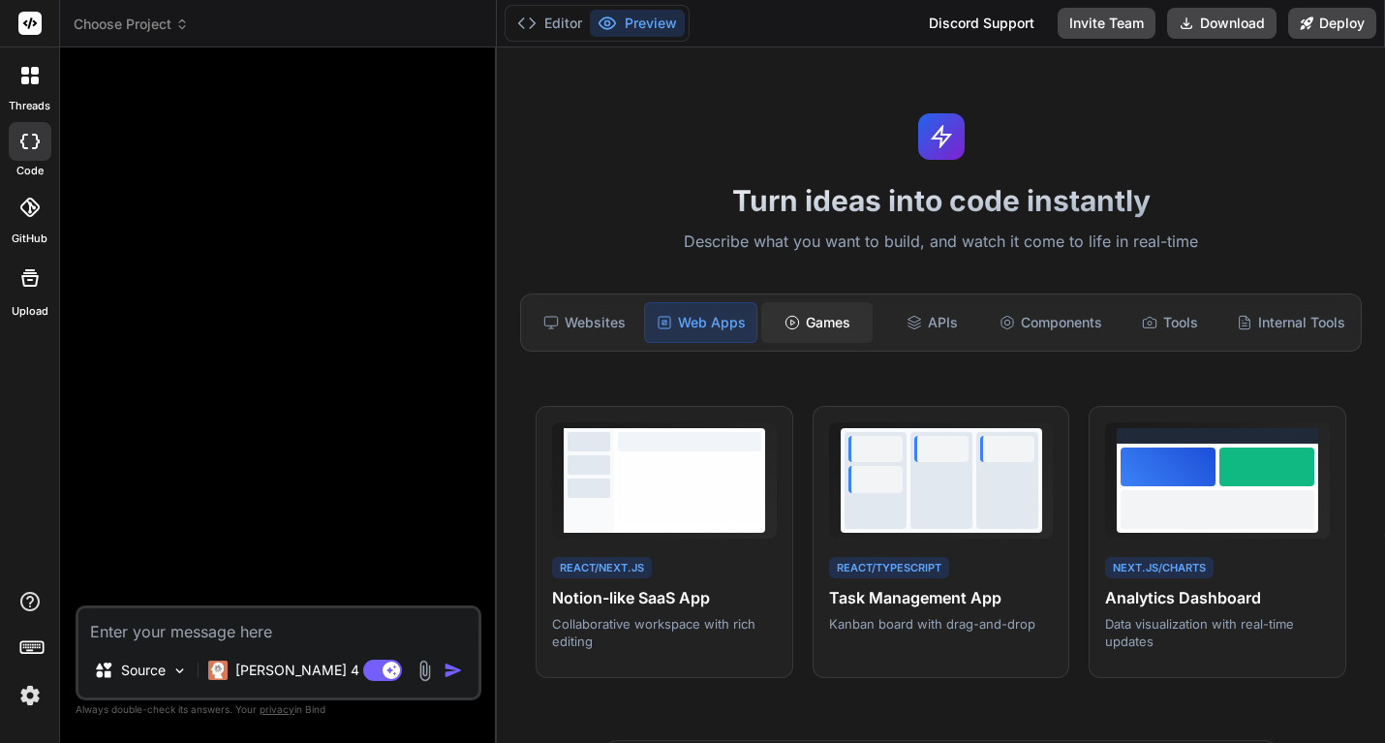
click at [822, 327] on div "Games" at bounding box center [816, 322] width 111 height 41
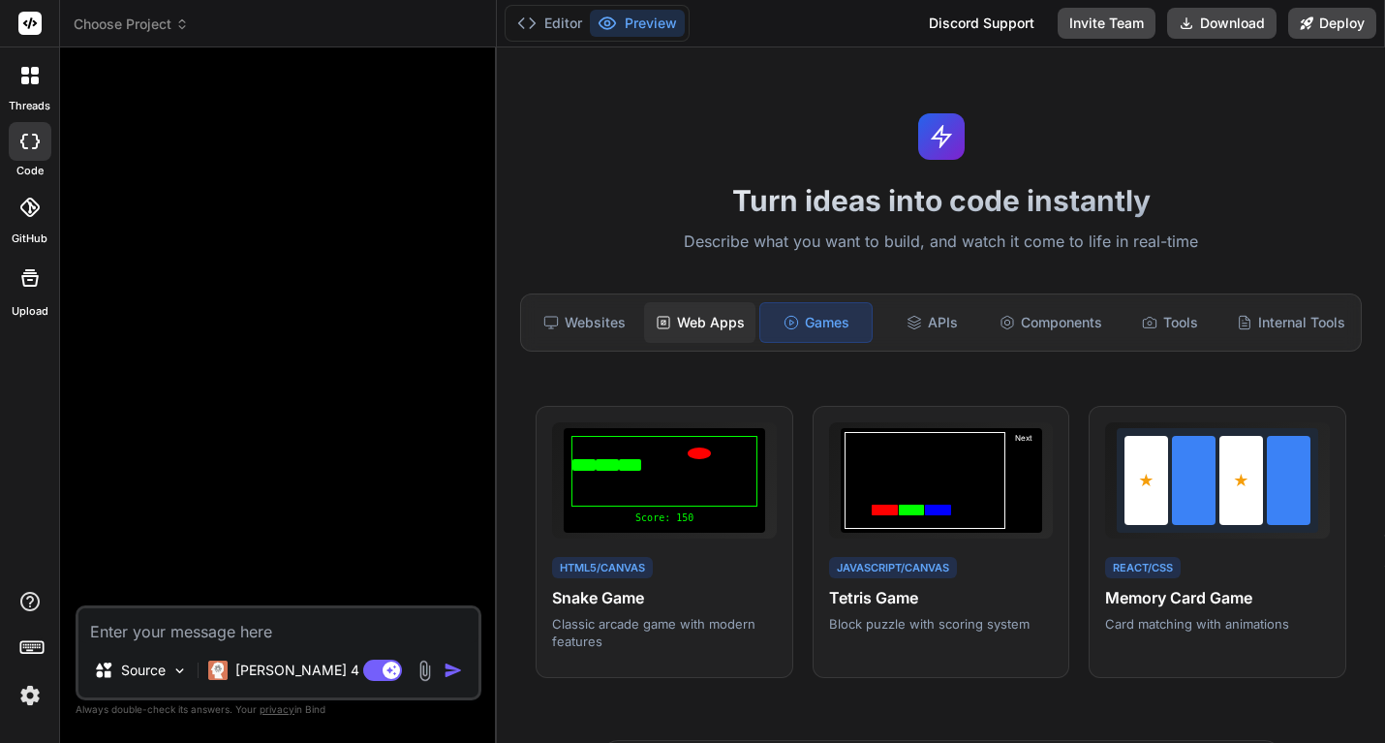
click at [747, 319] on div "Web Apps" at bounding box center [699, 322] width 111 height 41
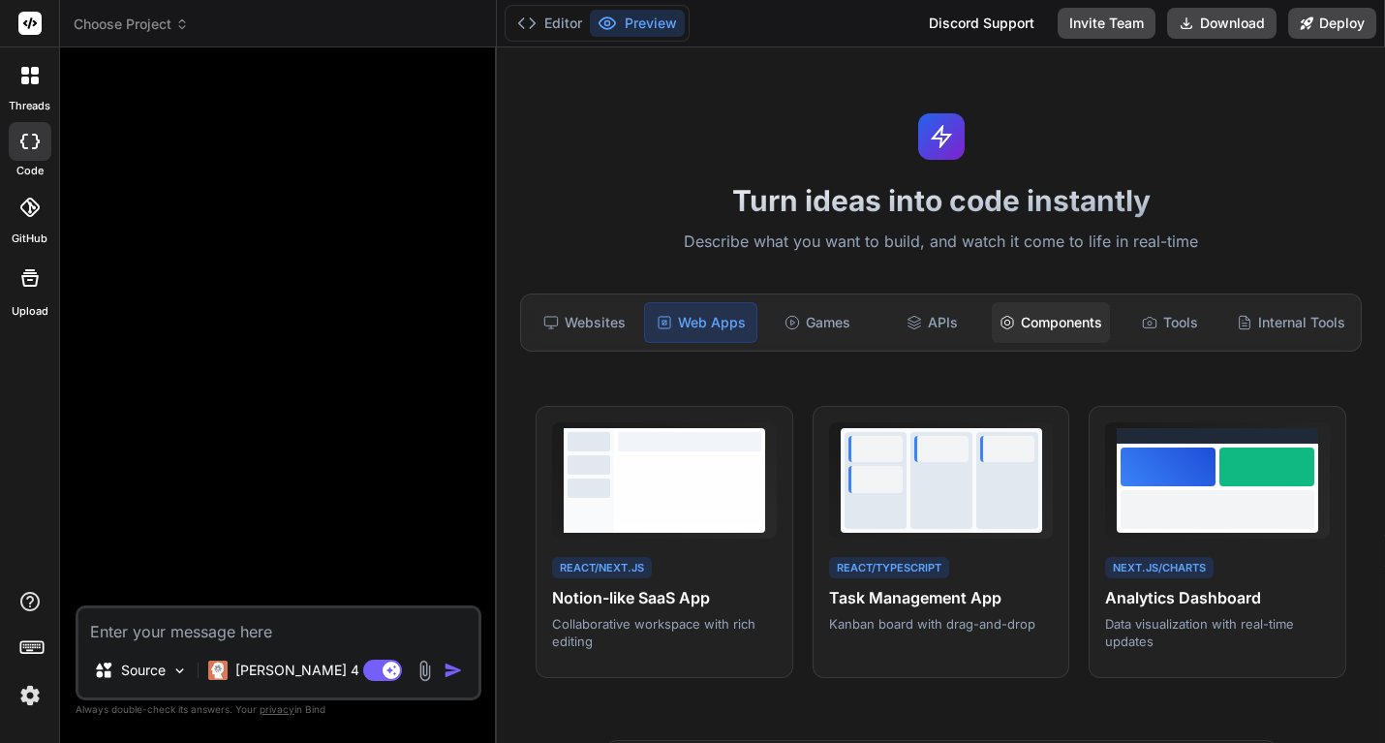
click at [1069, 329] on div "Components" at bounding box center [1051, 322] width 118 height 41
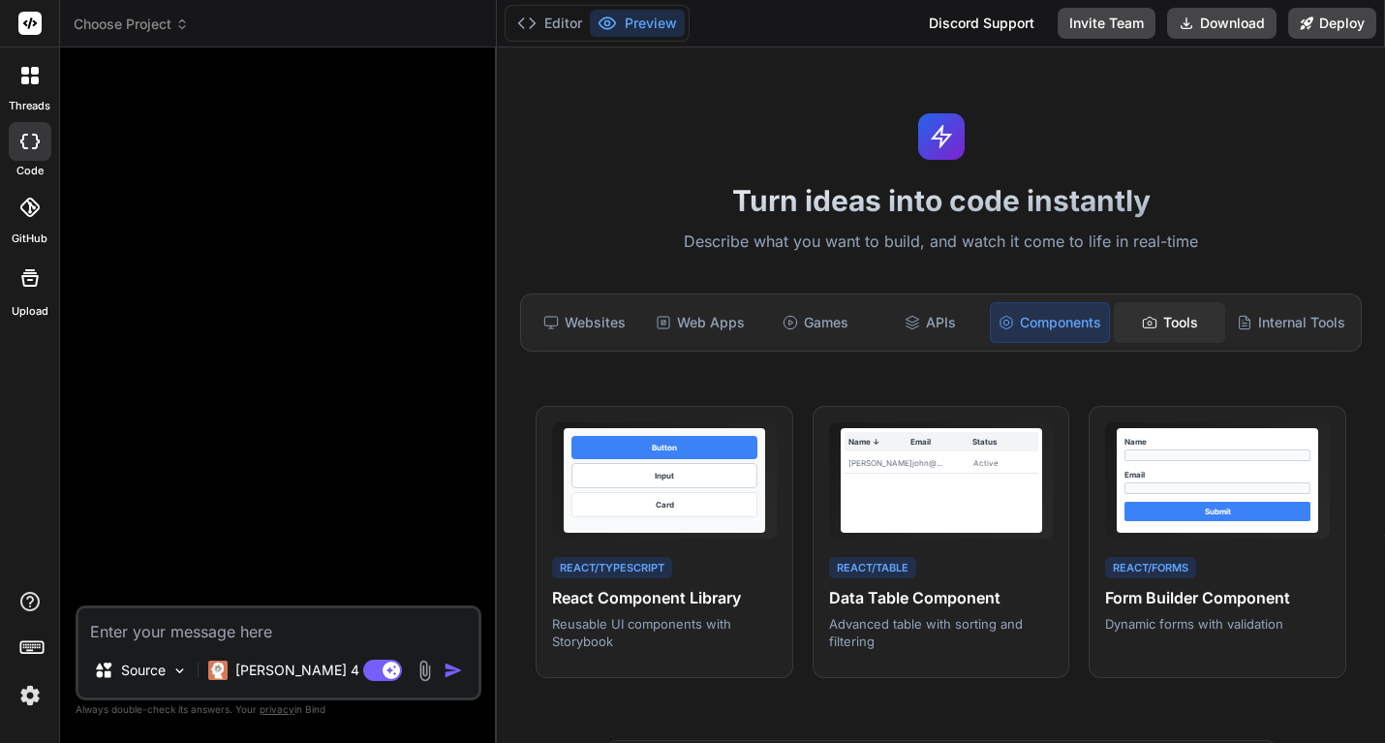
click at [1190, 328] on div "Tools" at bounding box center [1169, 322] width 111 height 41
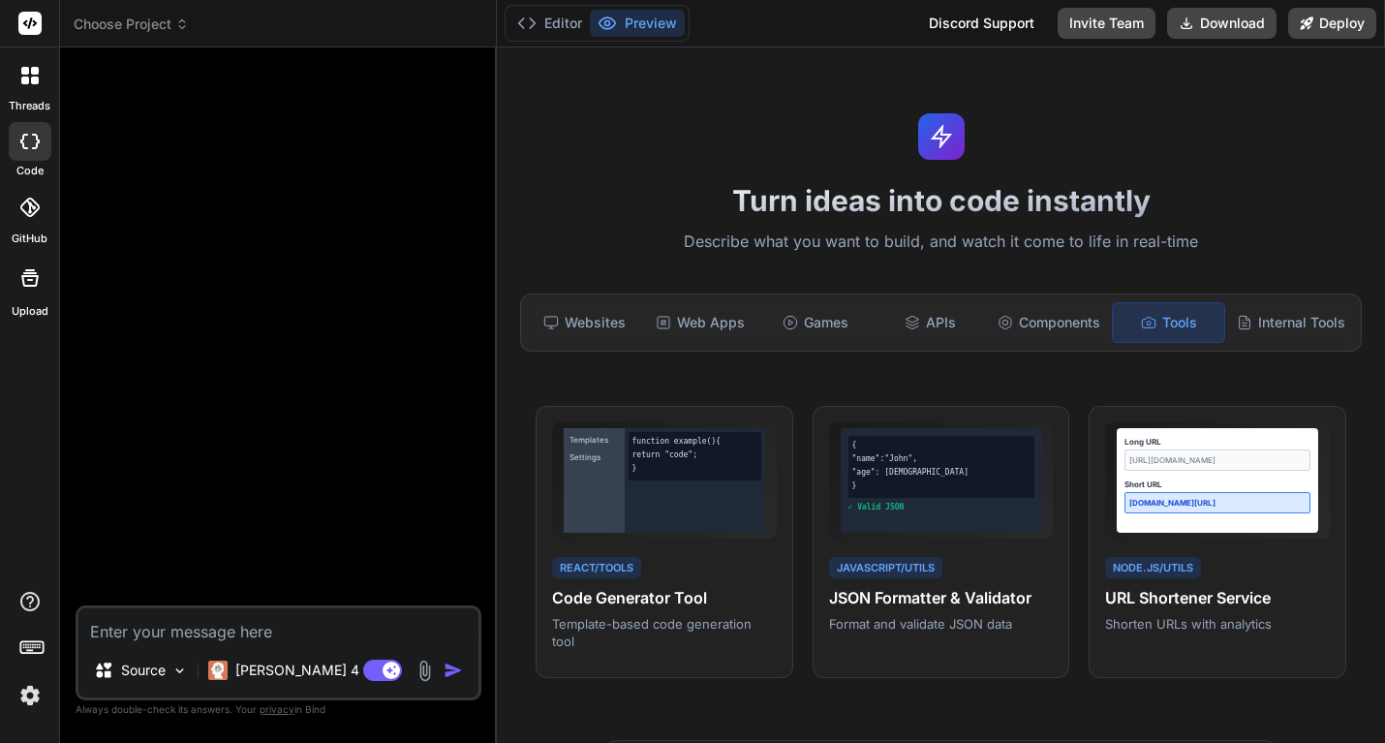
click at [28, 72] on icon at bounding box center [29, 75] width 17 height 17
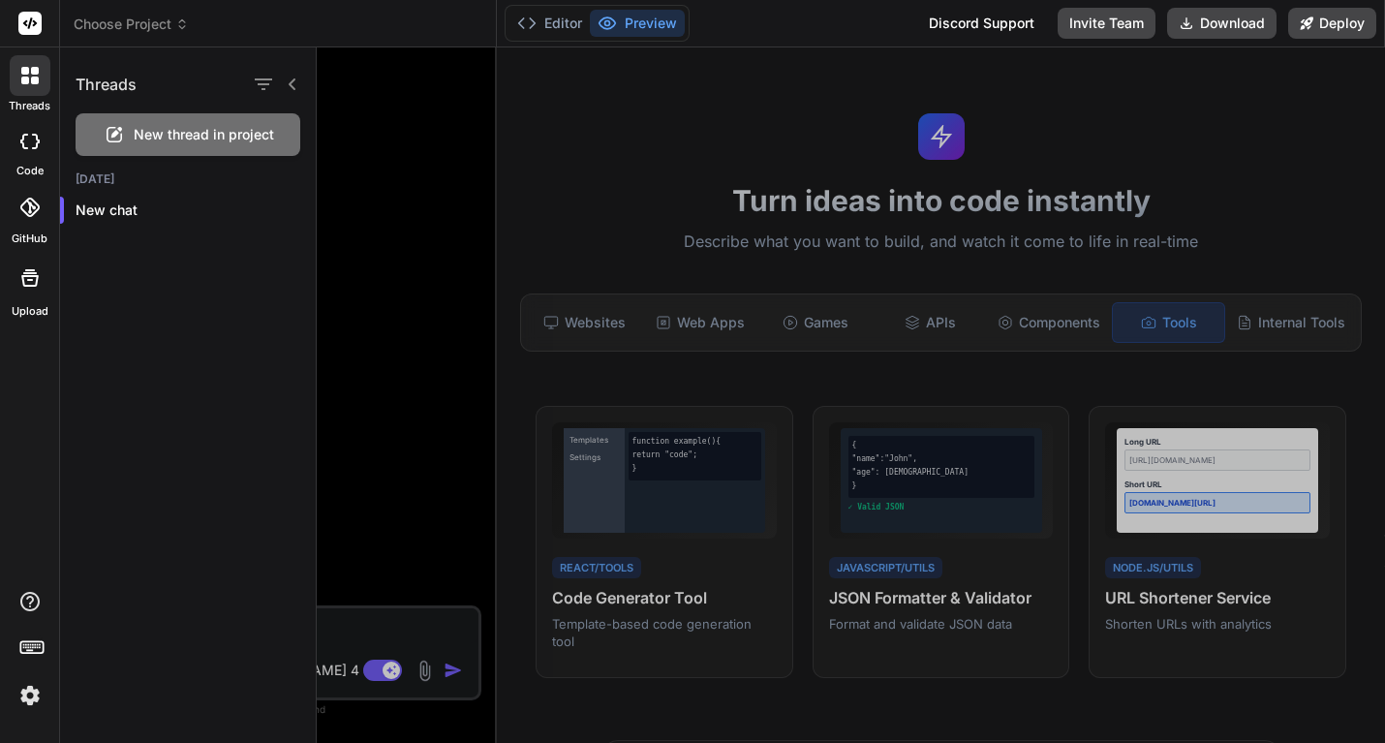
click at [25, 23] on icon at bounding box center [30, 23] width 15 height 12
click at [28, 303] on label "Upload" at bounding box center [30, 311] width 37 height 16
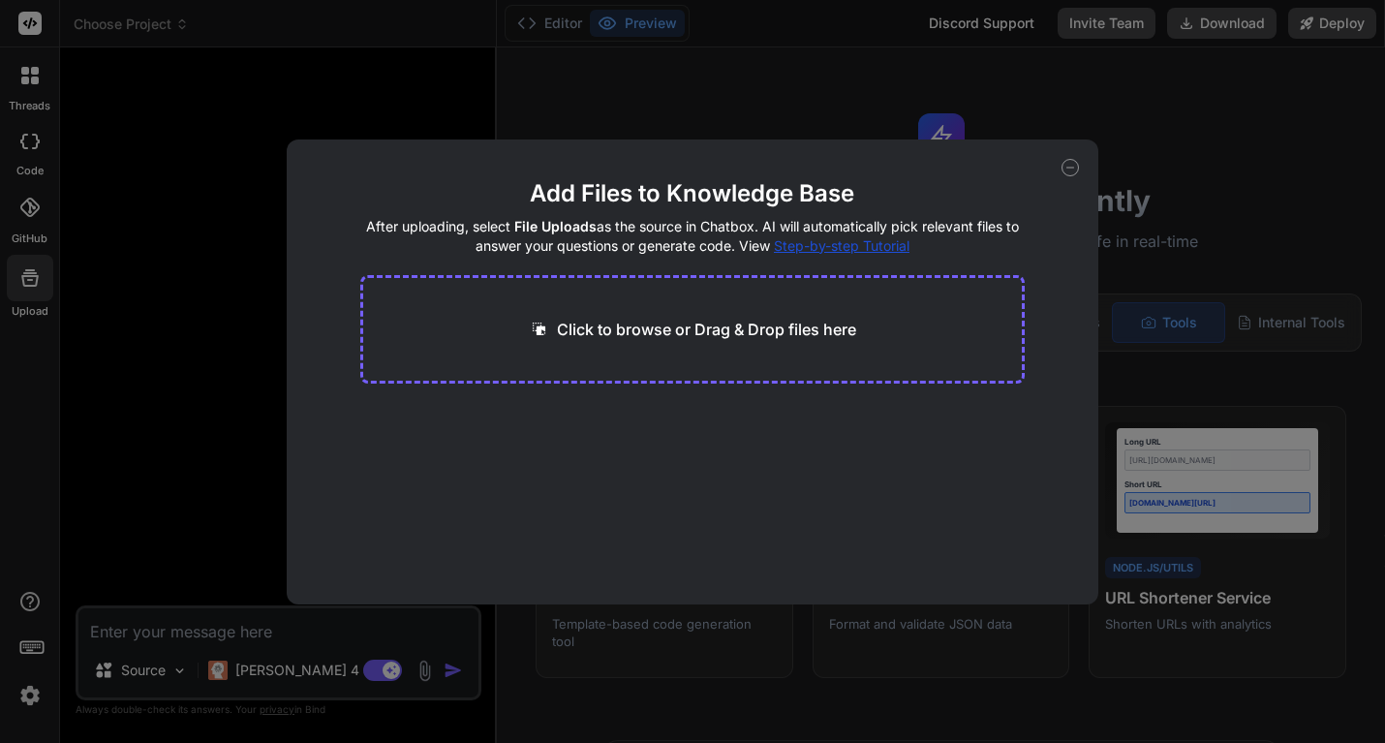
click at [26, 207] on div "Add Files to Knowledge Base After uploading, select File Uploads as the source …" at bounding box center [692, 371] width 1385 height 743
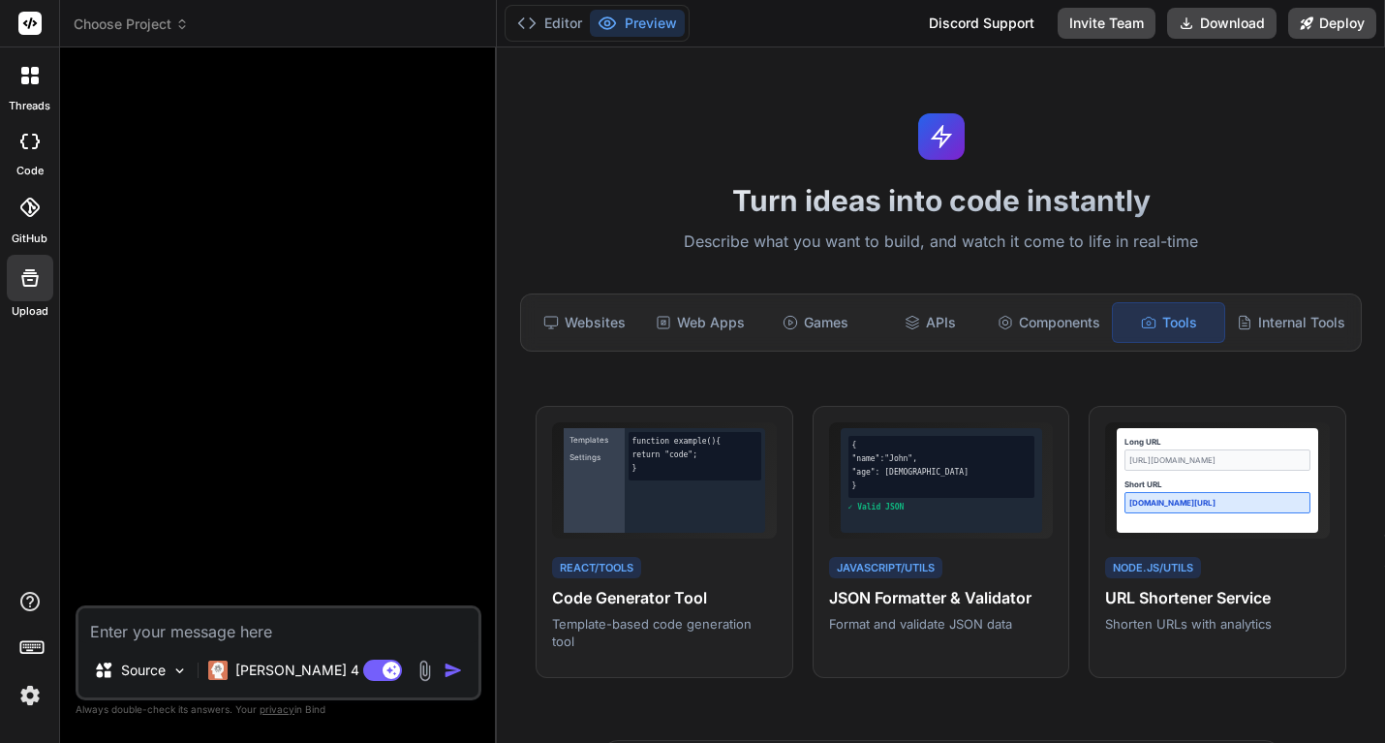
click at [19, 128] on div at bounding box center [30, 141] width 43 height 39
click at [29, 65] on div at bounding box center [30, 75] width 41 height 41
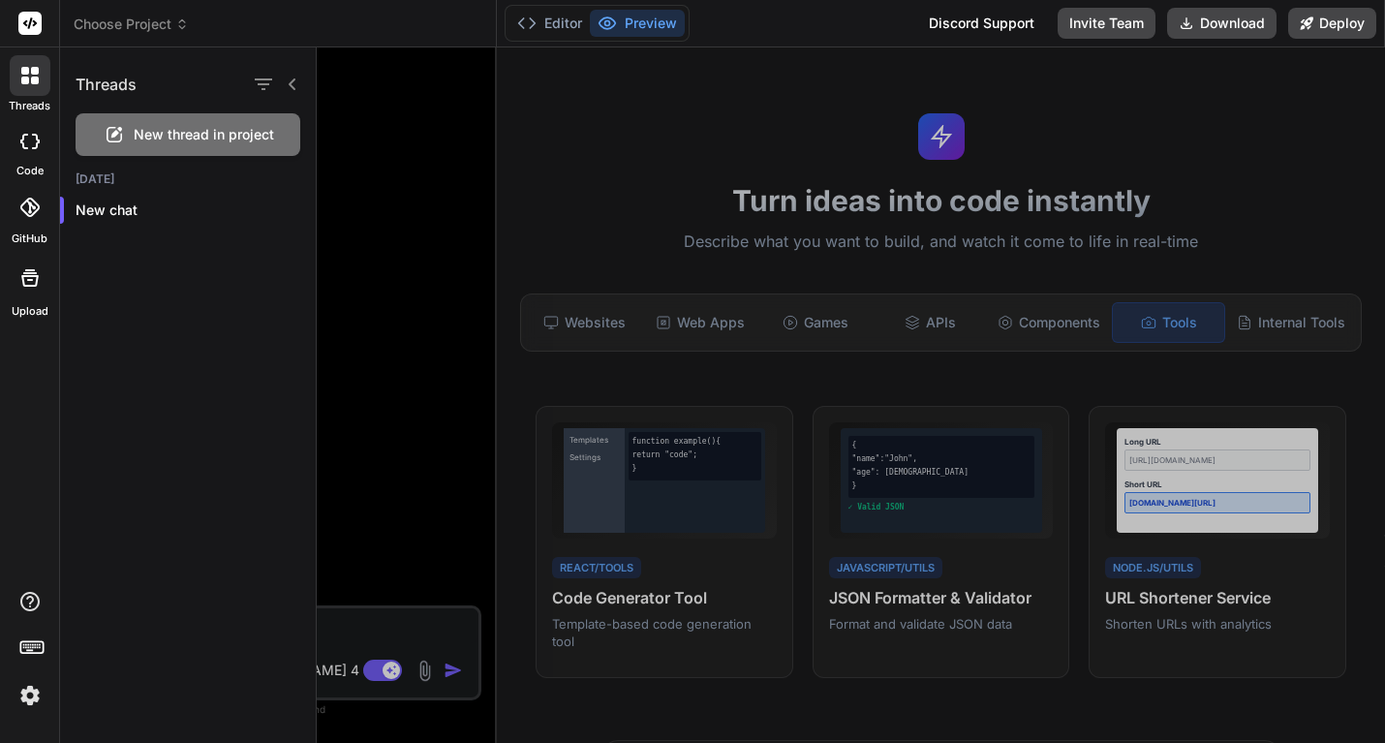
click at [381, 265] on div at bounding box center [851, 394] width 1068 height 695
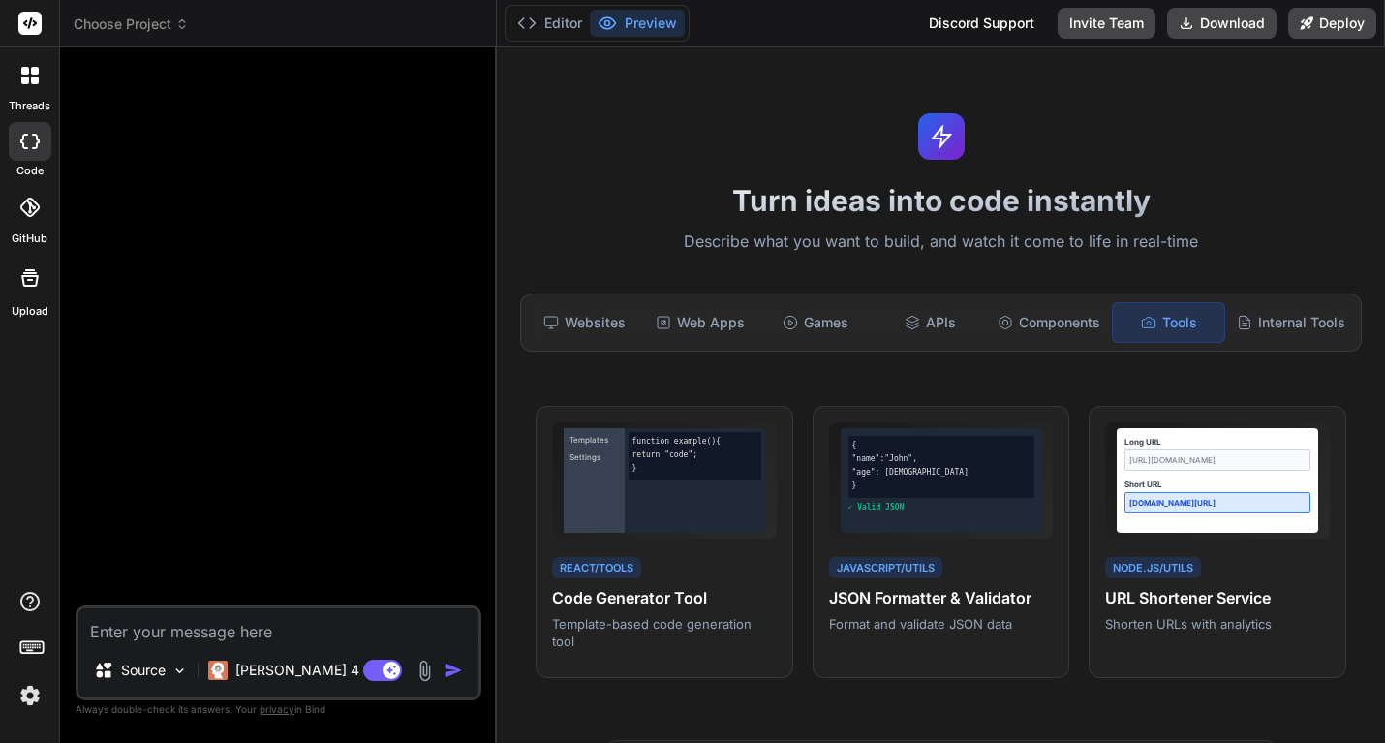
click at [28, 141] on icon at bounding box center [29, 141] width 19 height 15
click at [33, 222] on div at bounding box center [30, 207] width 43 height 43
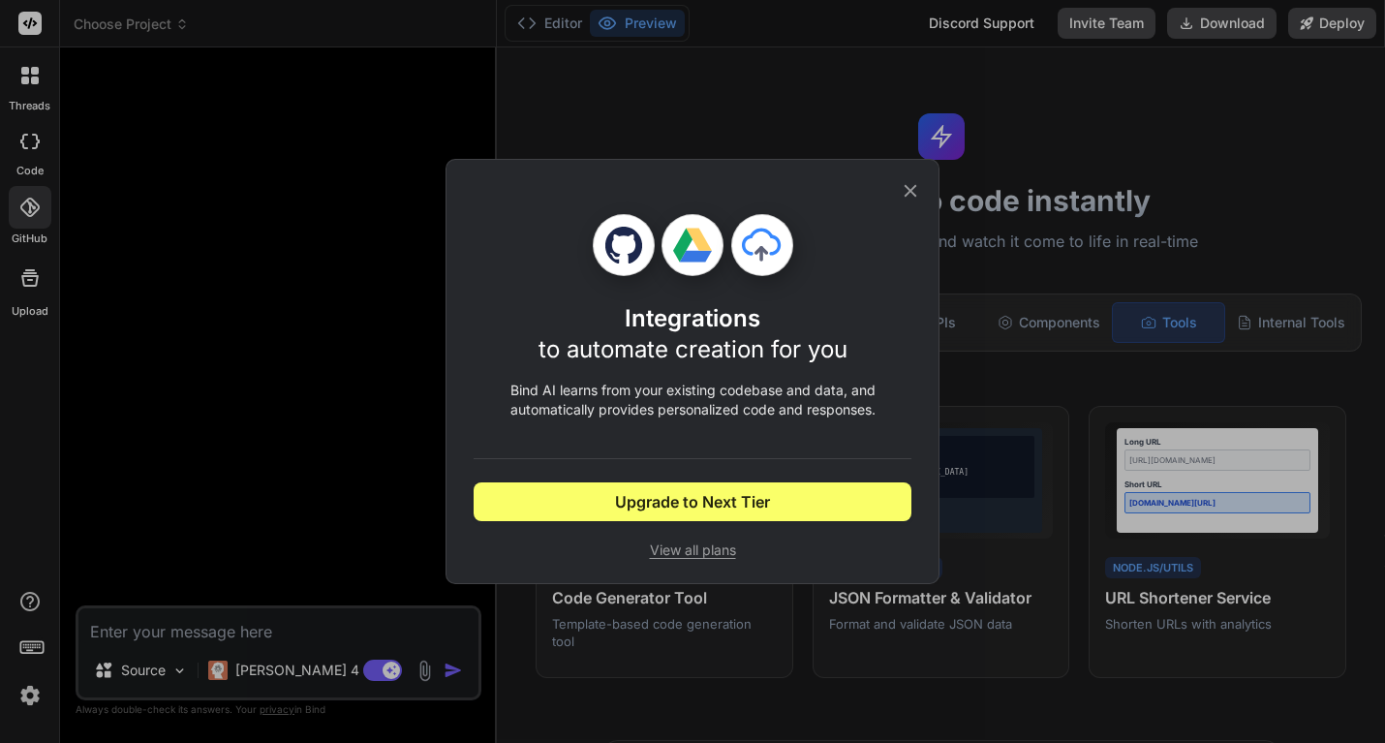
click at [723, 561] on div "Integrations to automate creation for you Bind AI learns from your existing cod…" at bounding box center [693, 371] width 438 height 423
click at [721, 552] on span "View all plans" at bounding box center [693, 549] width 438 height 19
click at [910, 189] on icon at bounding box center [910, 190] width 21 height 21
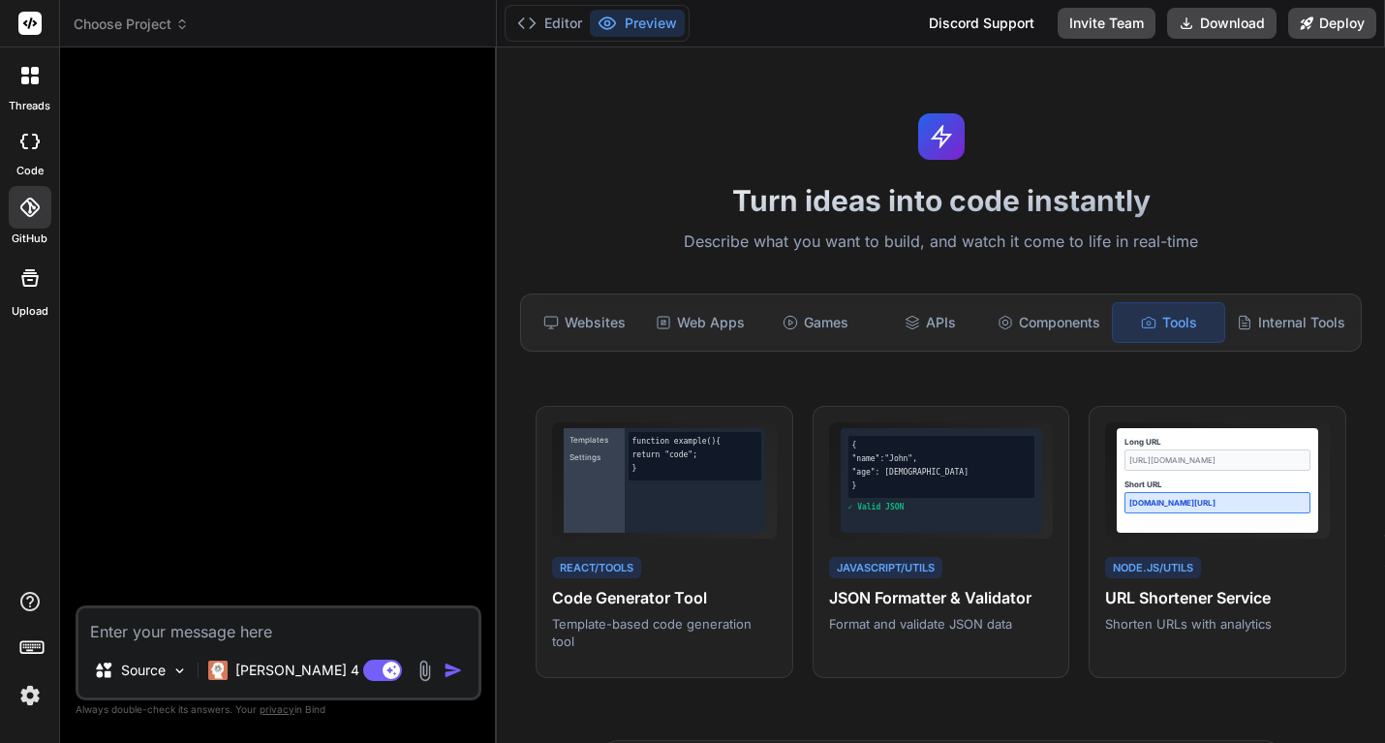
click at [25, 77] on icon at bounding box center [25, 81] width 8 height 8
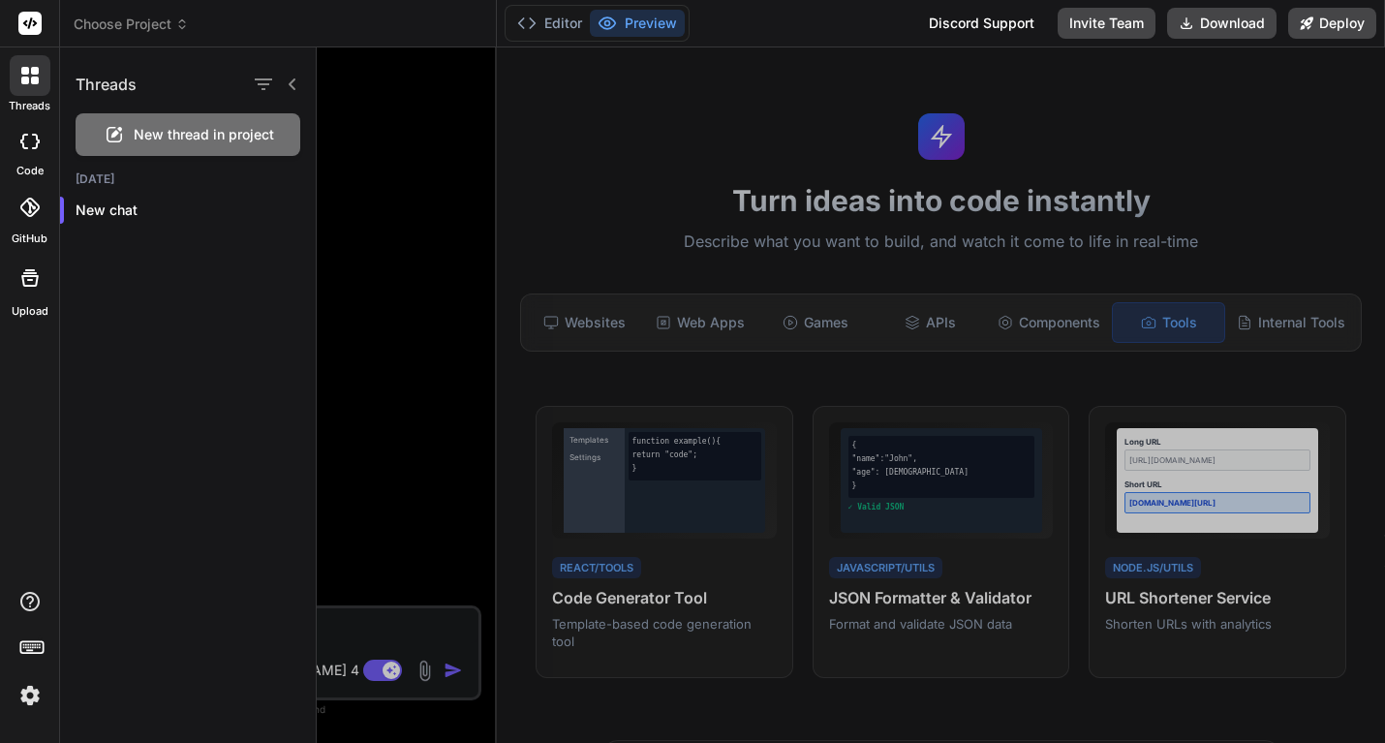
click at [391, 294] on div at bounding box center [851, 394] width 1068 height 695
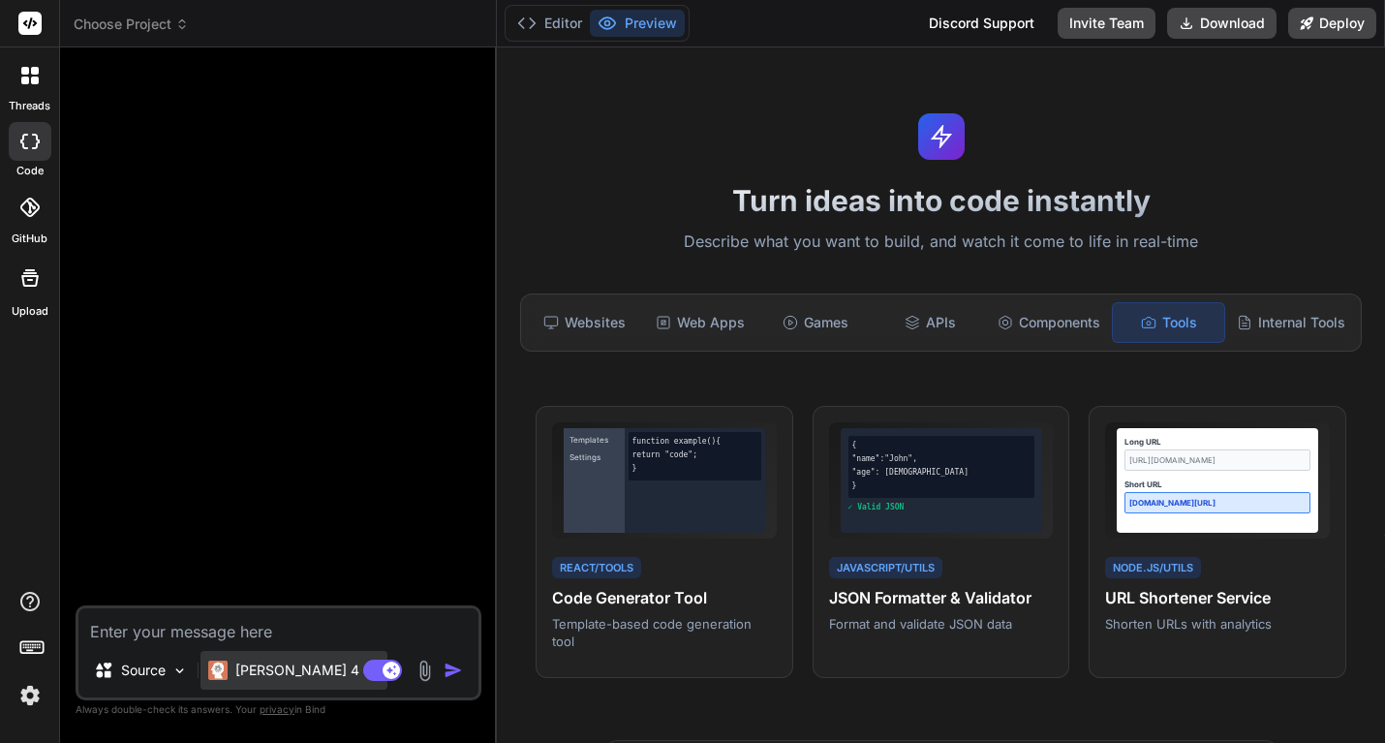
click at [309, 671] on p "[PERSON_NAME] 4 S.." at bounding box center [307, 670] width 144 height 19
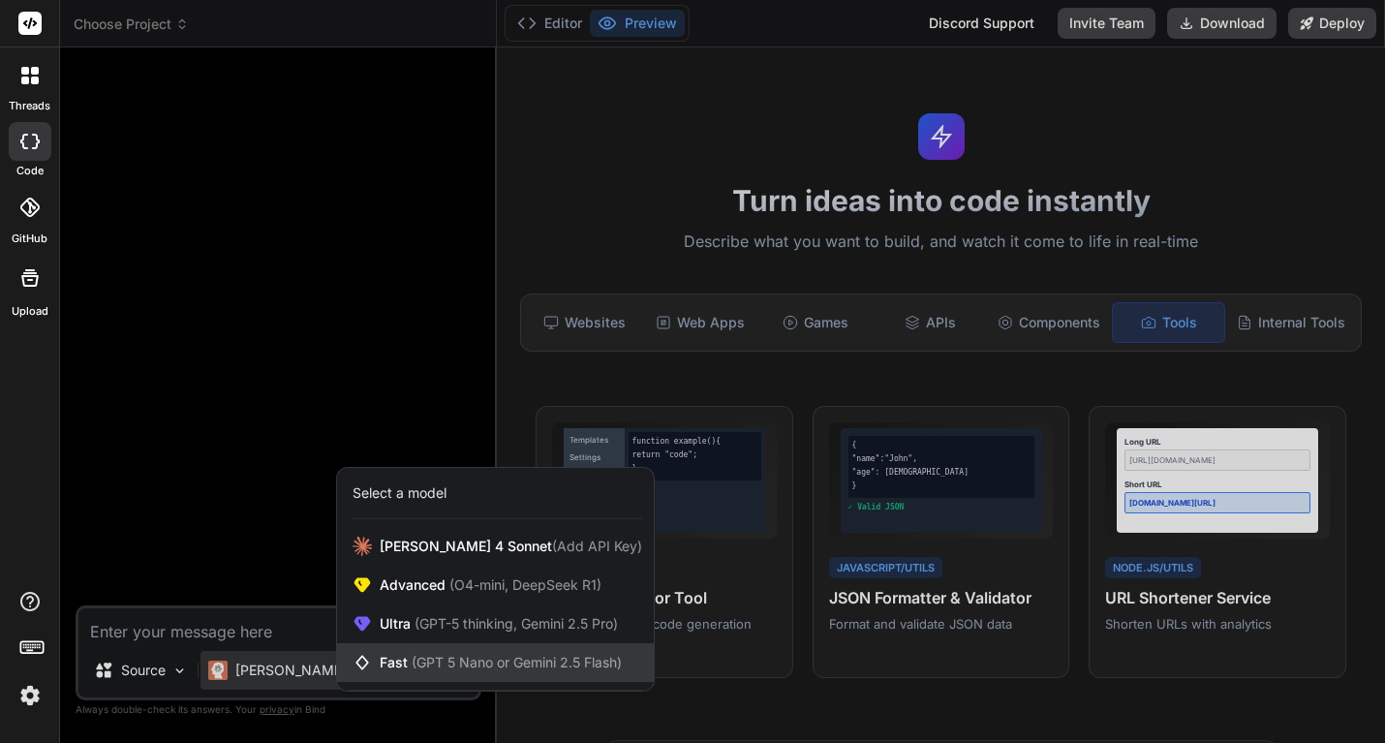
click at [571, 664] on span "(GPT 5 Nano or Gemini 2.5 Flash)" at bounding box center [517, 662] width 210 height 16
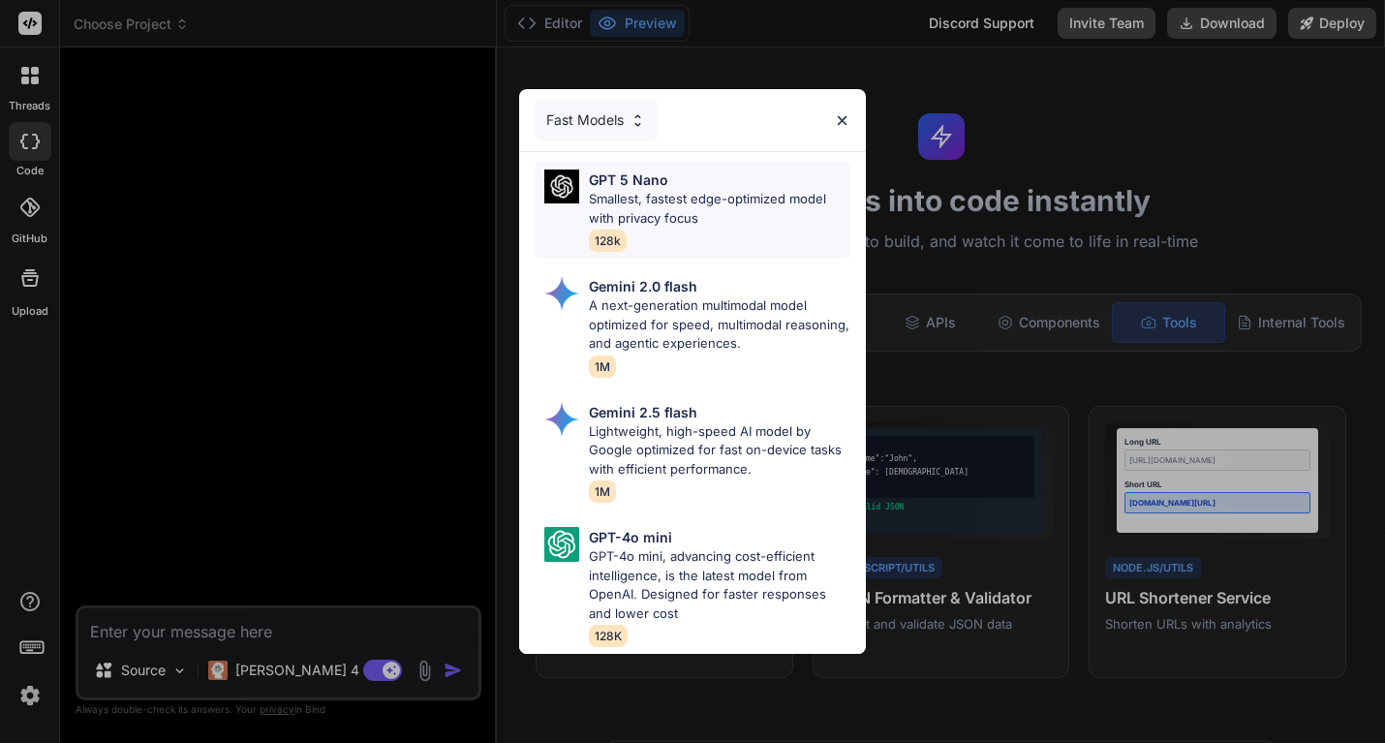
click at [626, 217] on p "Smallest, fastest edge-optimized model with privacy focus" at bounding box center [720, 209] width 262 height 38
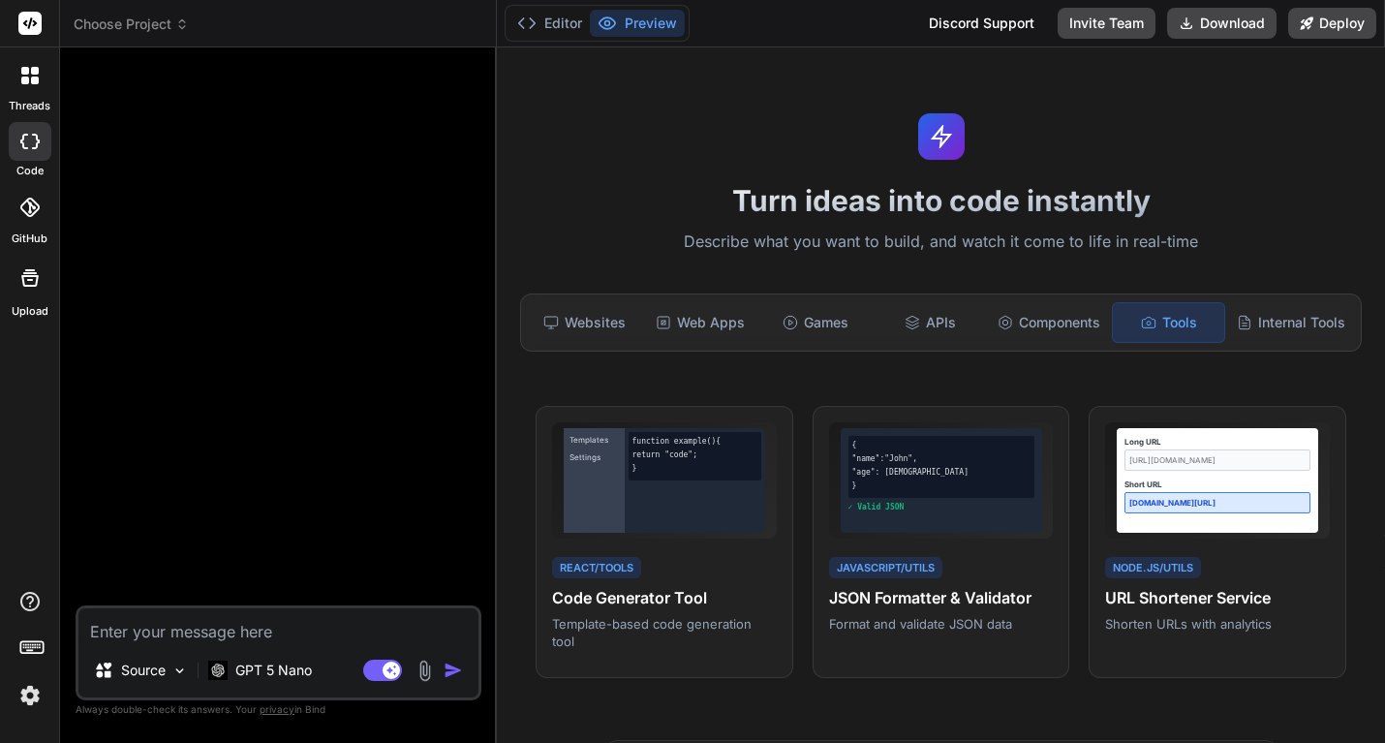
click at [228, 629] on textarea at bounding box center [278, 625] width 400 height 35
type textarea "x"
type textarea "C"
type textarea "x"
type textarea "Cr"
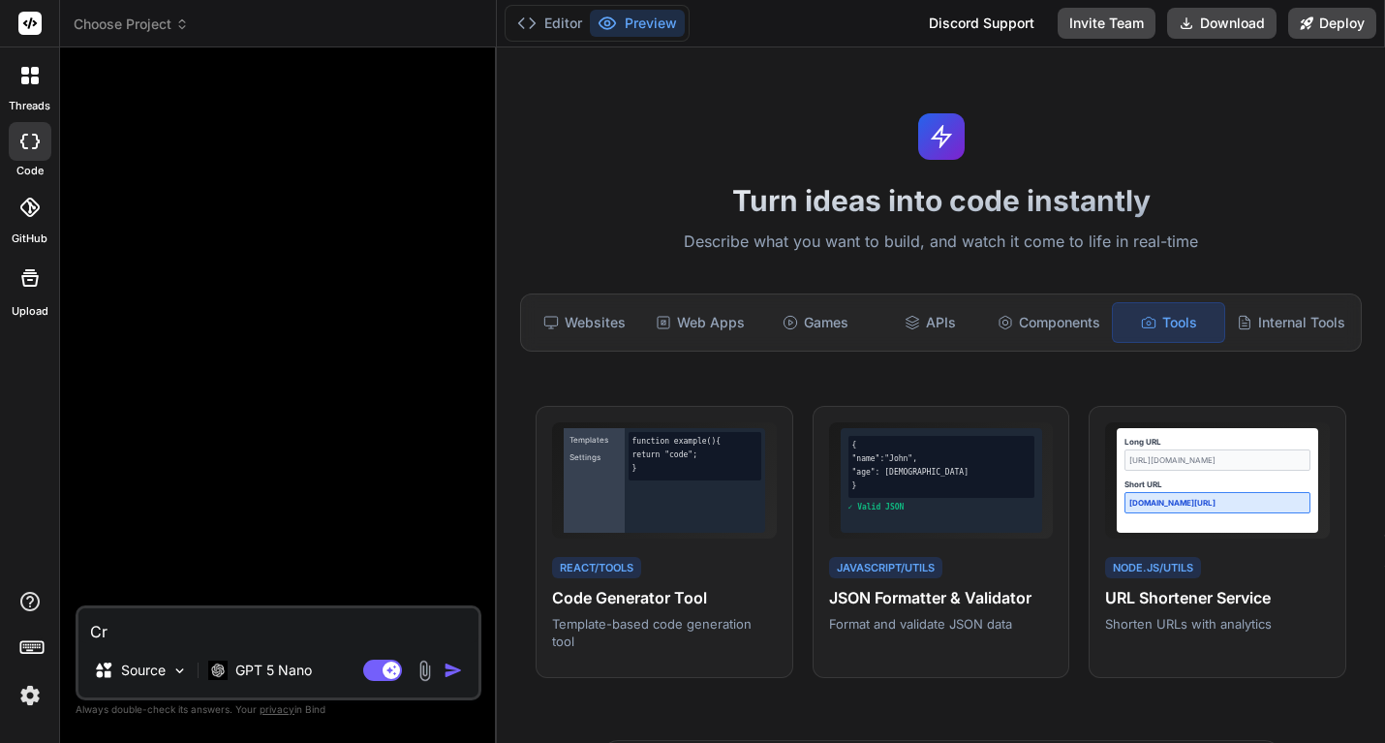
type textarea "x"
type textarea "Cre"
type textarea "x"
type textarea "Crea"
type textarea "x"
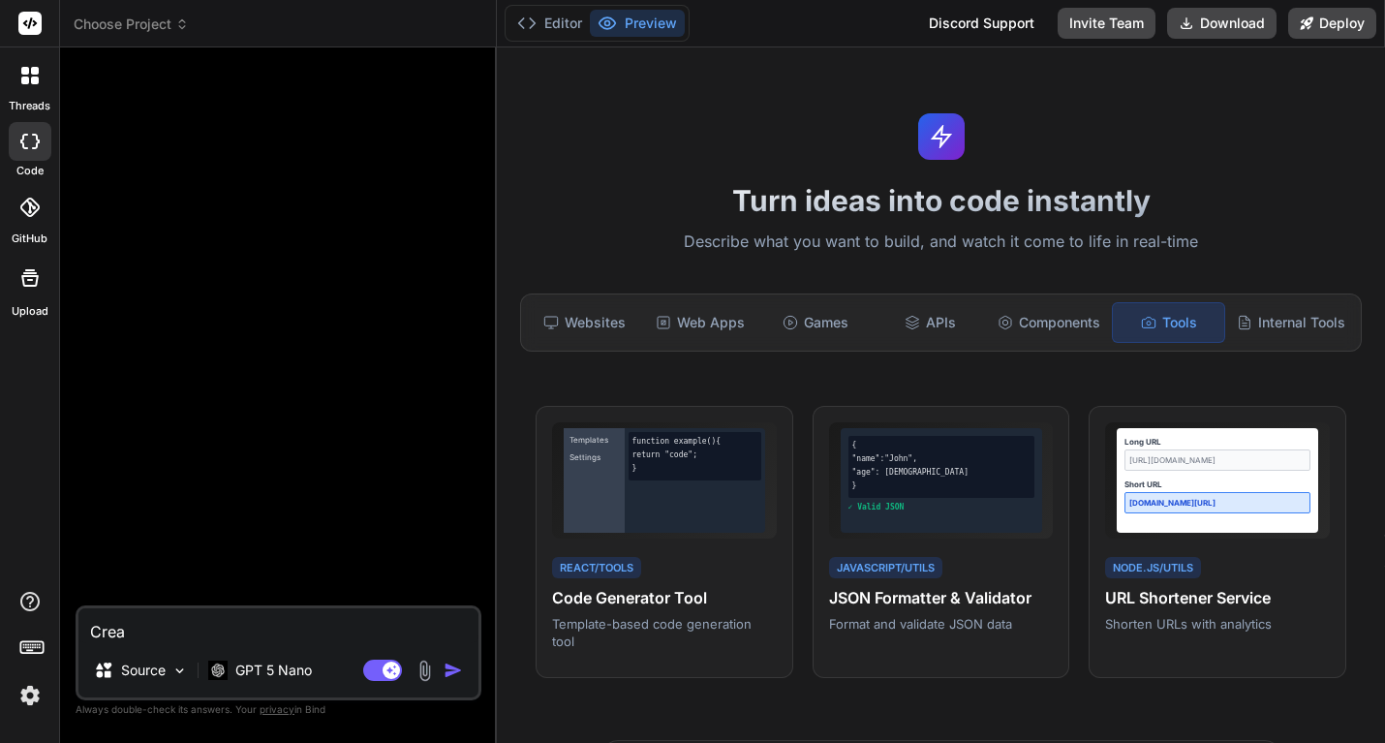
type textarea "Creat"
type textarea "x"
type textarea "Create"
type textarea "x"
type textarea "Create a"
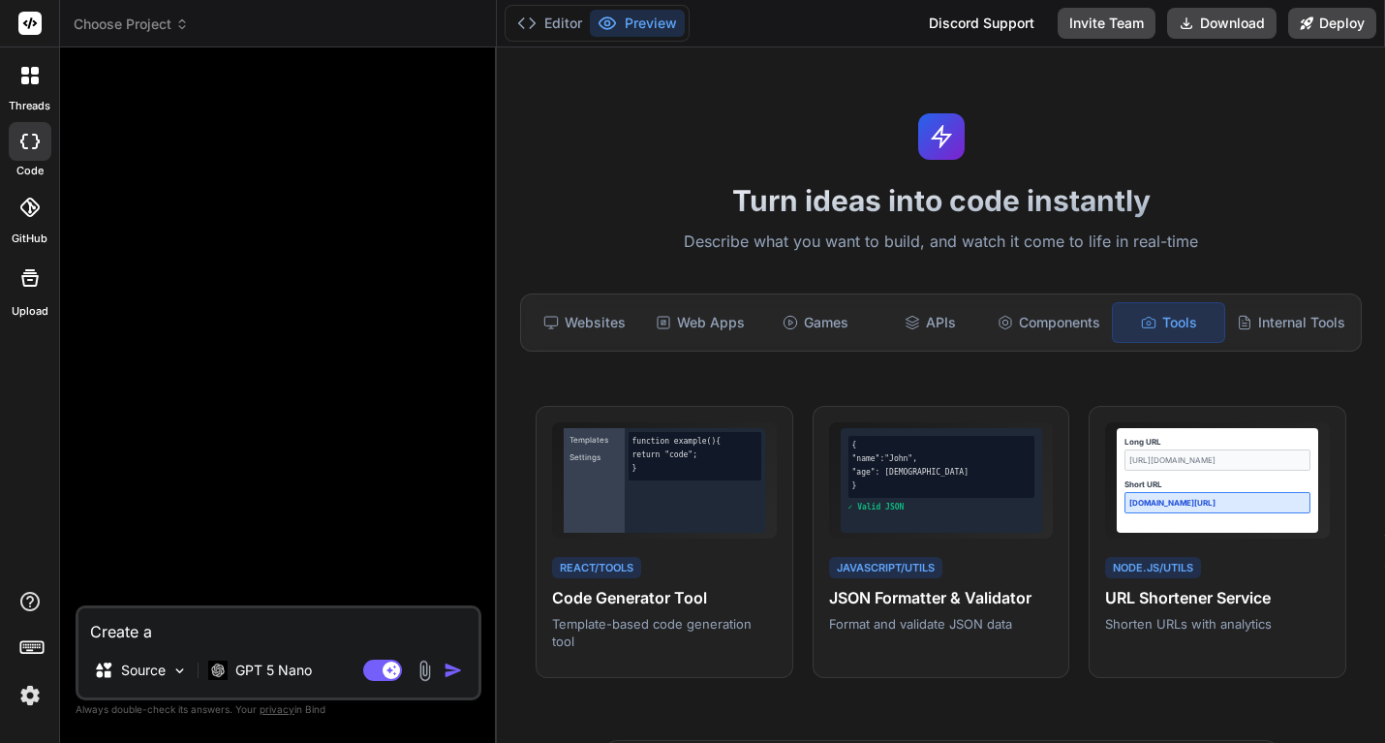
type textarea "x"
type textarea "Create a"
type textarea "x"
type textarea "Create a w"
type textarea "x"
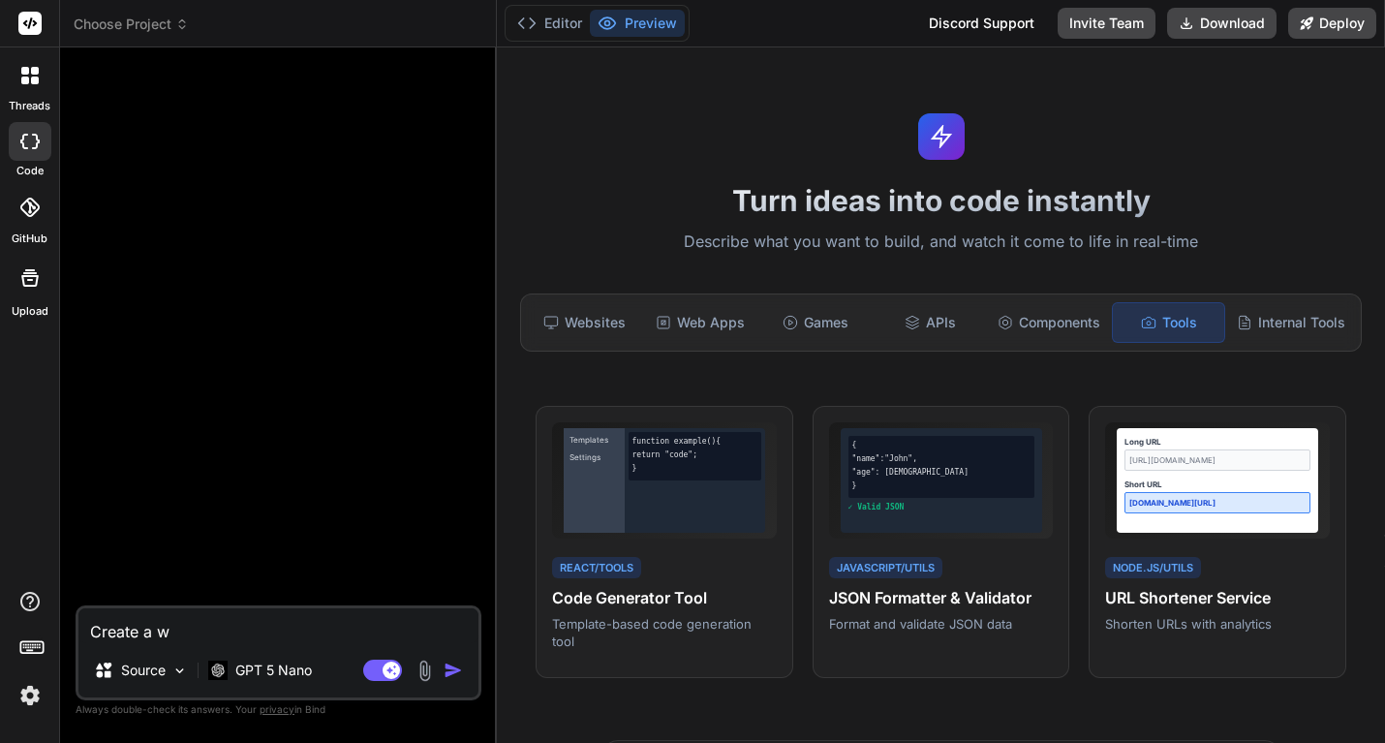
type textarea "Create a we"
type textarea "x"
type textarea "Create a web"
type textarea "x"
type textarea "Create a web ap"
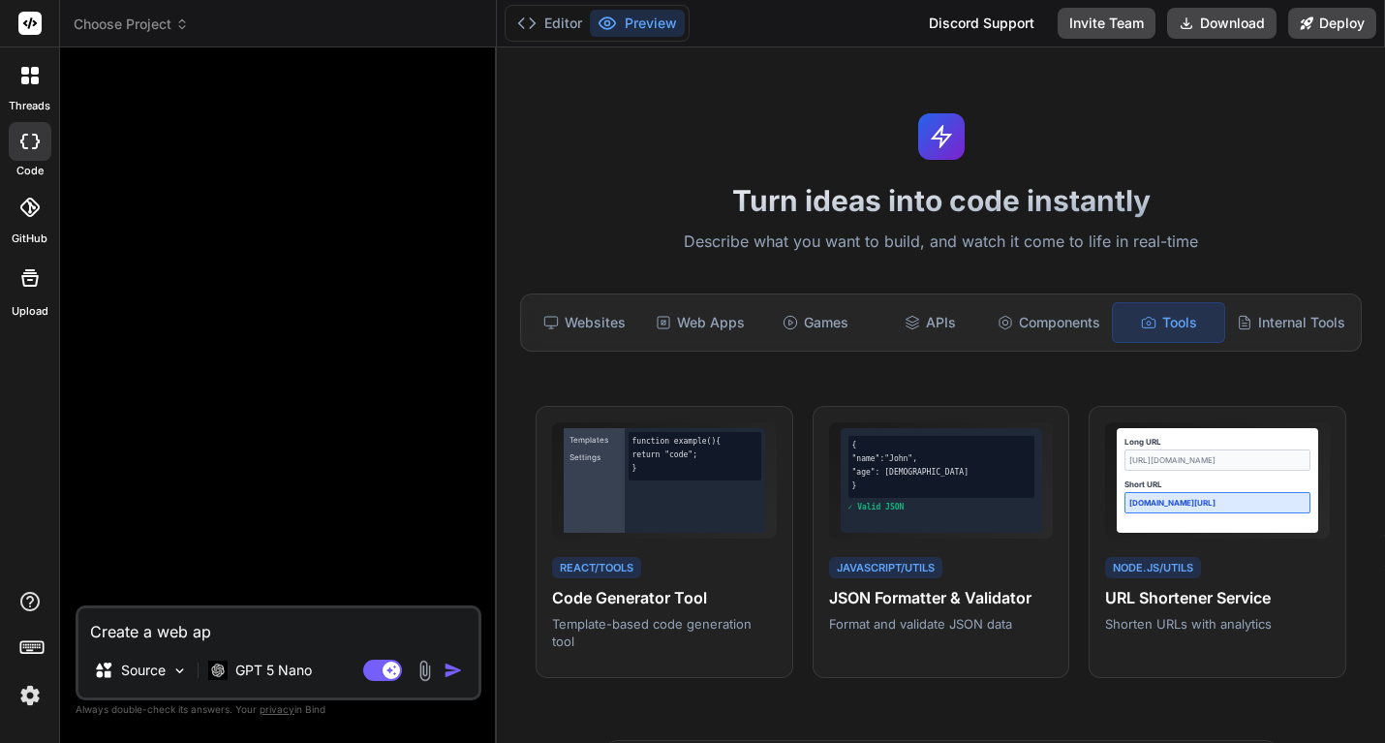
type textarea "x"
type textarea "Create a web app"
type textarea "x"
type textarea "Create a web app"
type textarea "x"
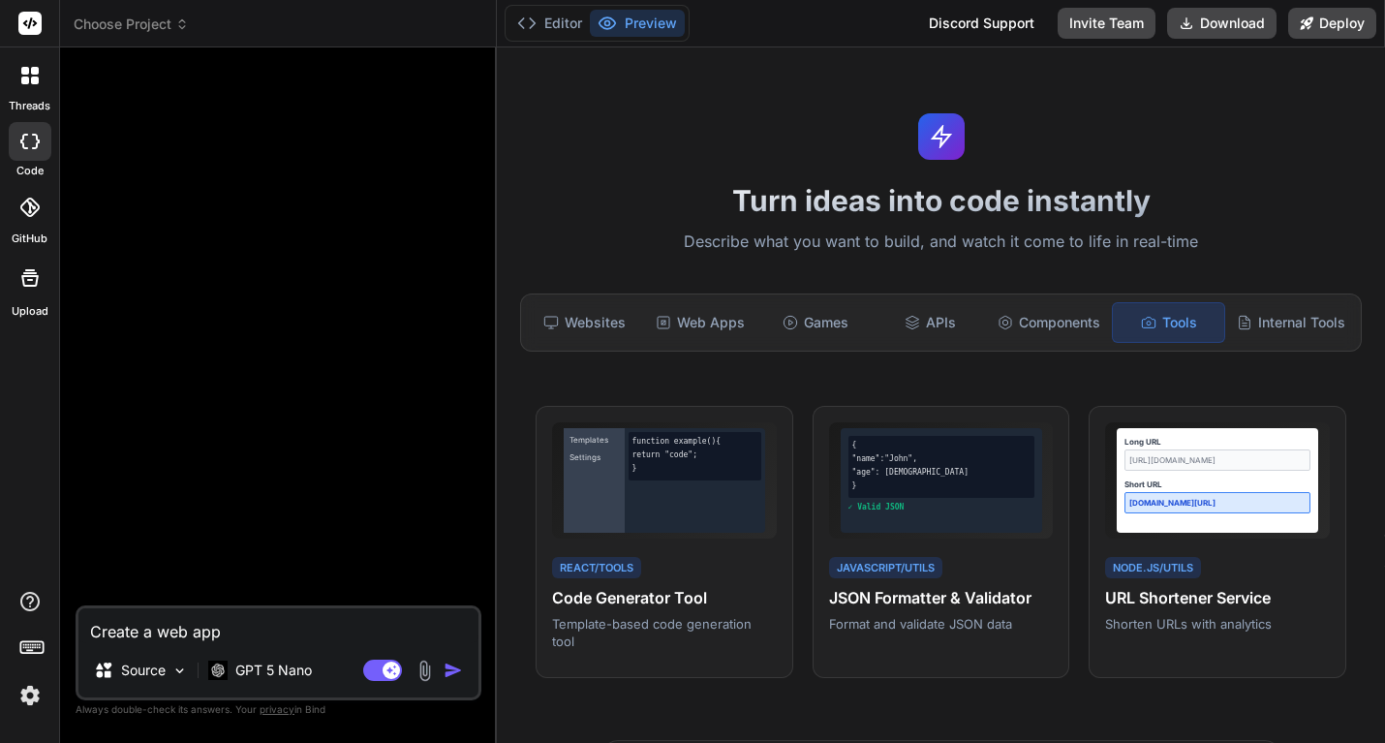
type textarea "Create a web app f"
type textarea "x"
type textarea "Create a web app fr"
type textarea "x"
type textarea "Create a web app fram"
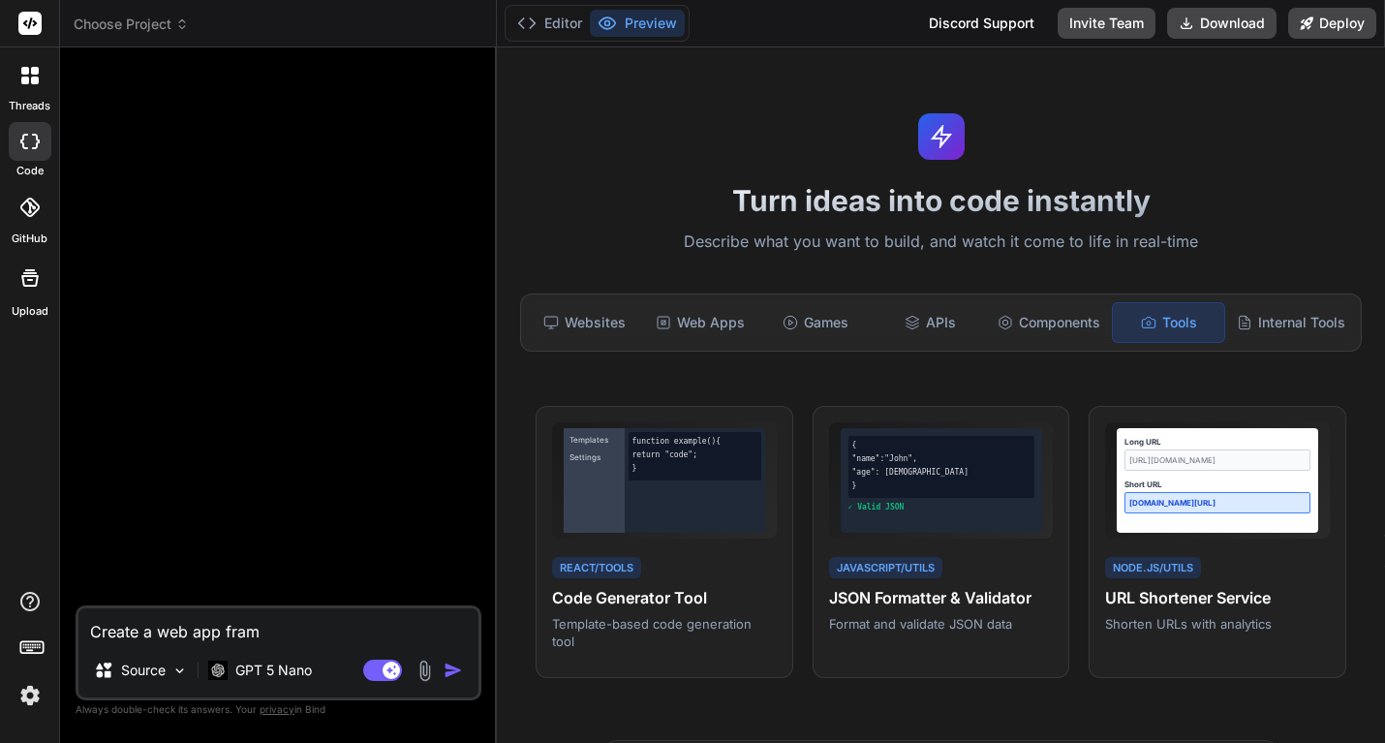
type textarea "x"
type textarea "Create a web app framw"
type textarea "x"
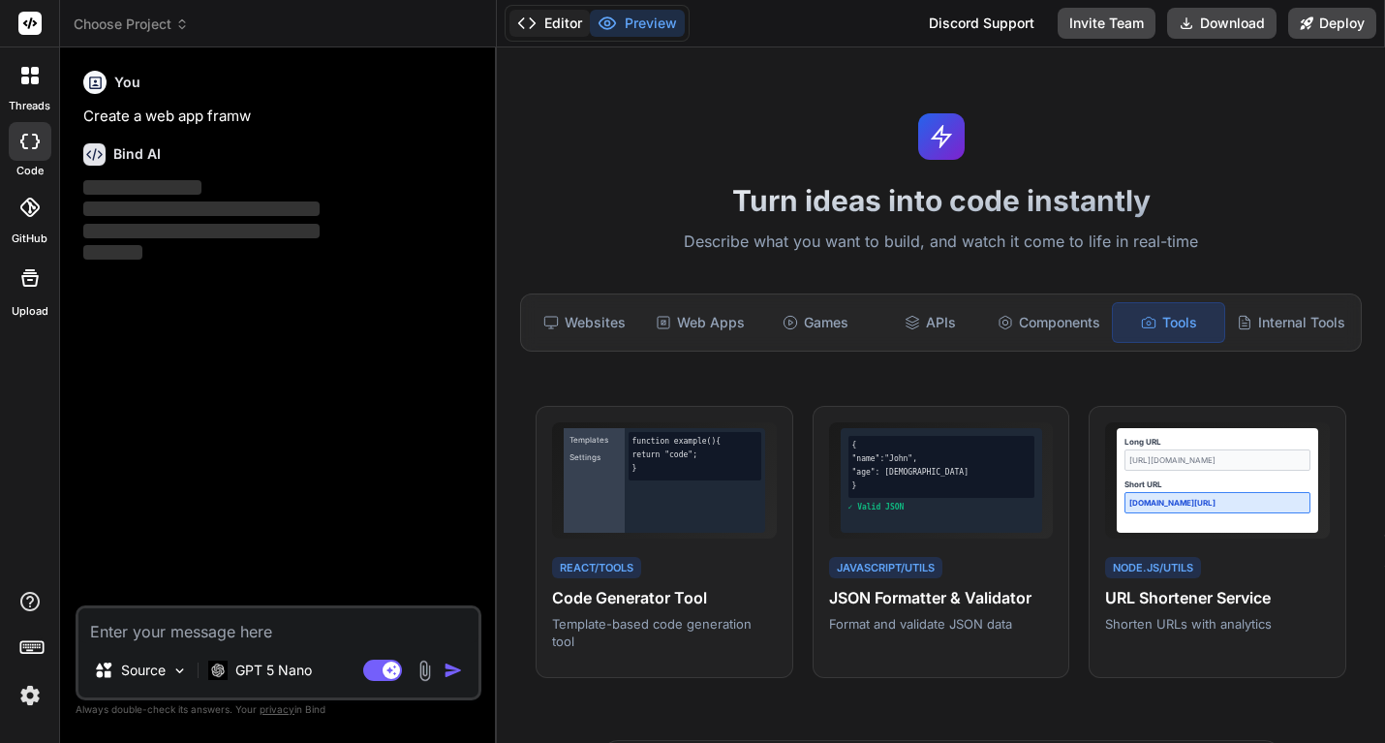
click at [554, 21] on button "Editor" at bounding box center [550, 23] width 80 height 27
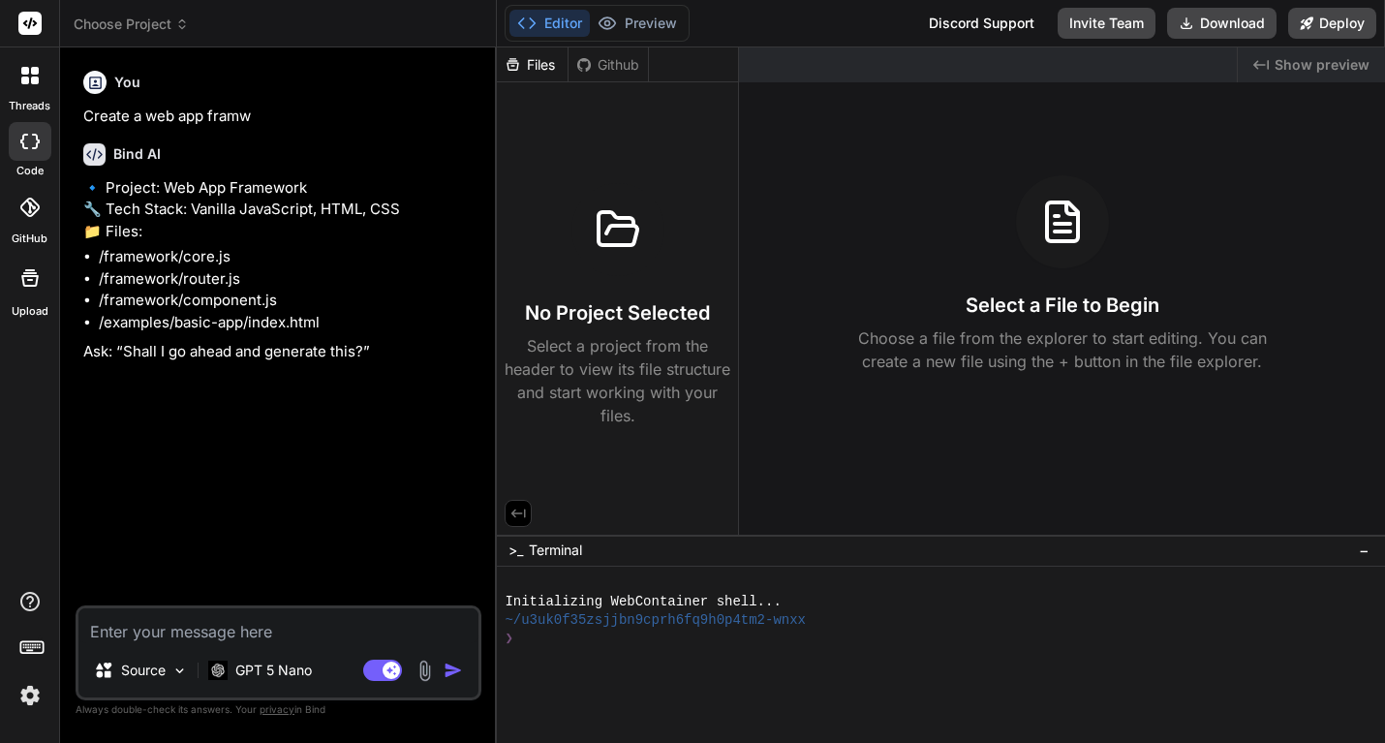
type textarea "x"
